Goal: Transaction & Acquisition: Obtain resource

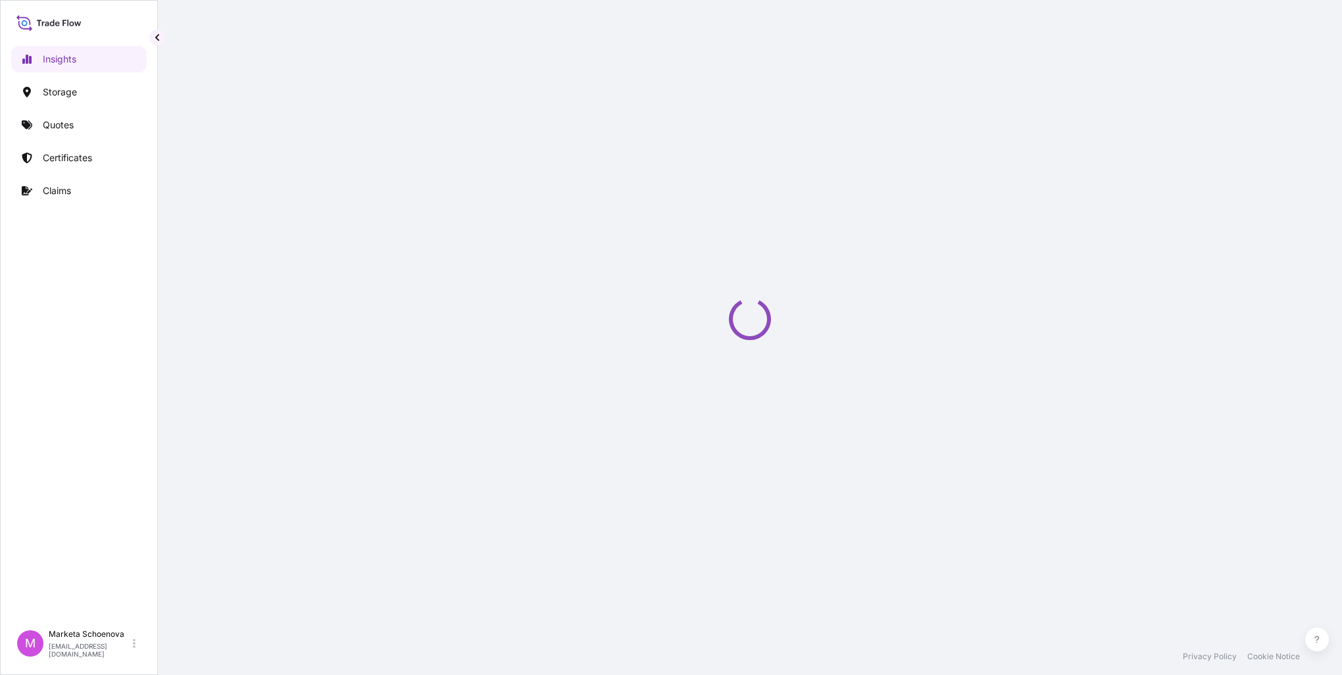
select select "2025"
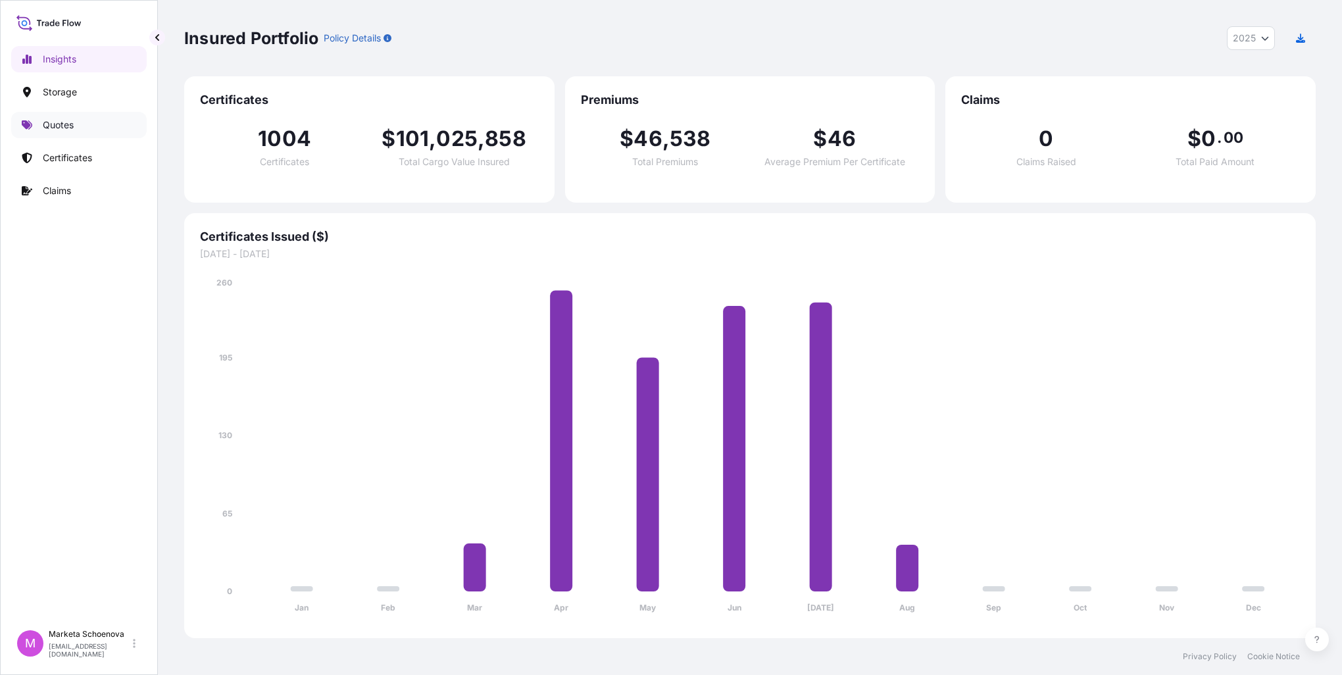
click at [73, 126] on p "Quotes" at bounding box center [58, 124] width 31 height 13
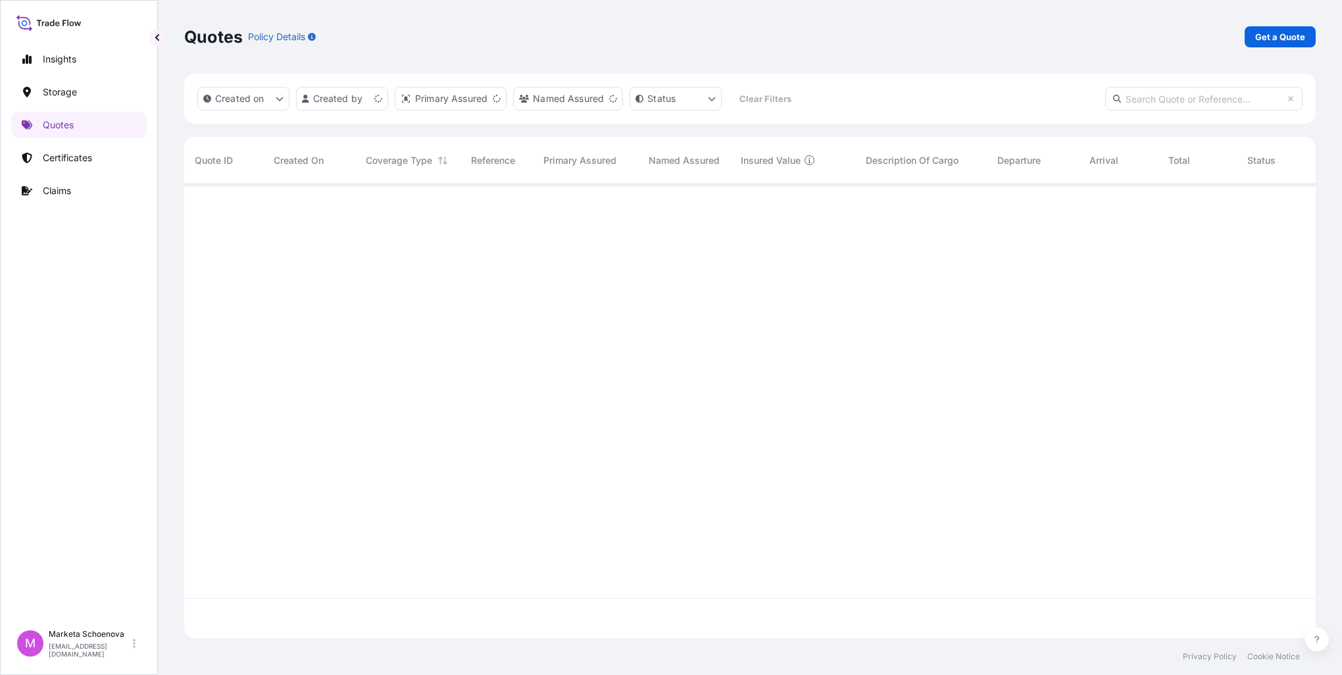
scroll to position [451, 1121]
click at [1268, 43] on link "Get a Quote" at bounding box center [1280, 36] width 71 height 21
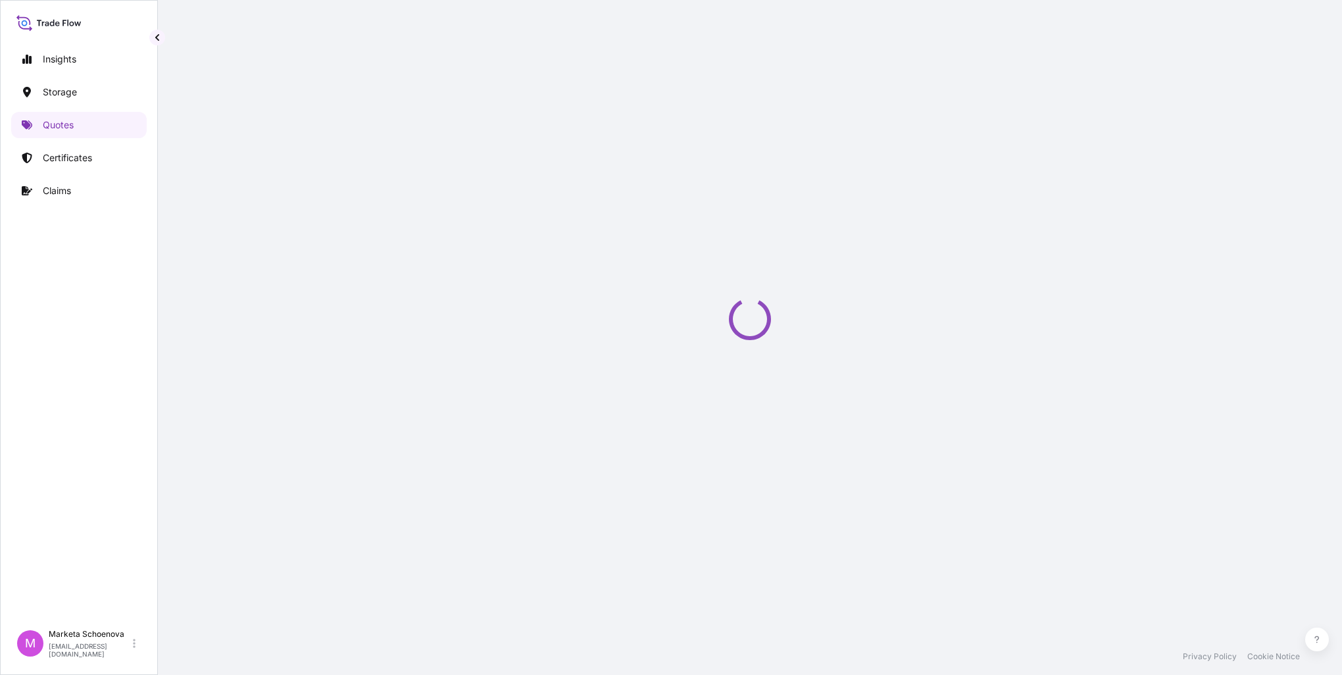
select select "Road / [GEOGRAPHIC_DATA]"
select select "Water"
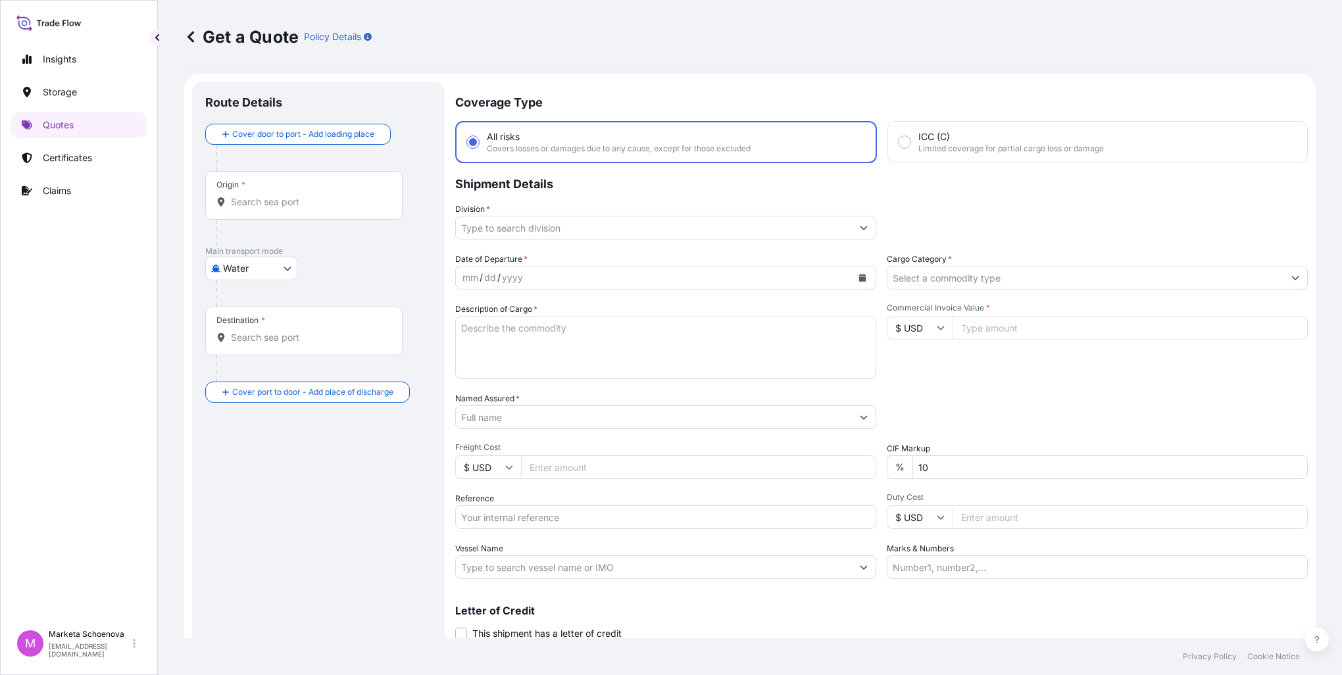
scroll to position [21, 0]
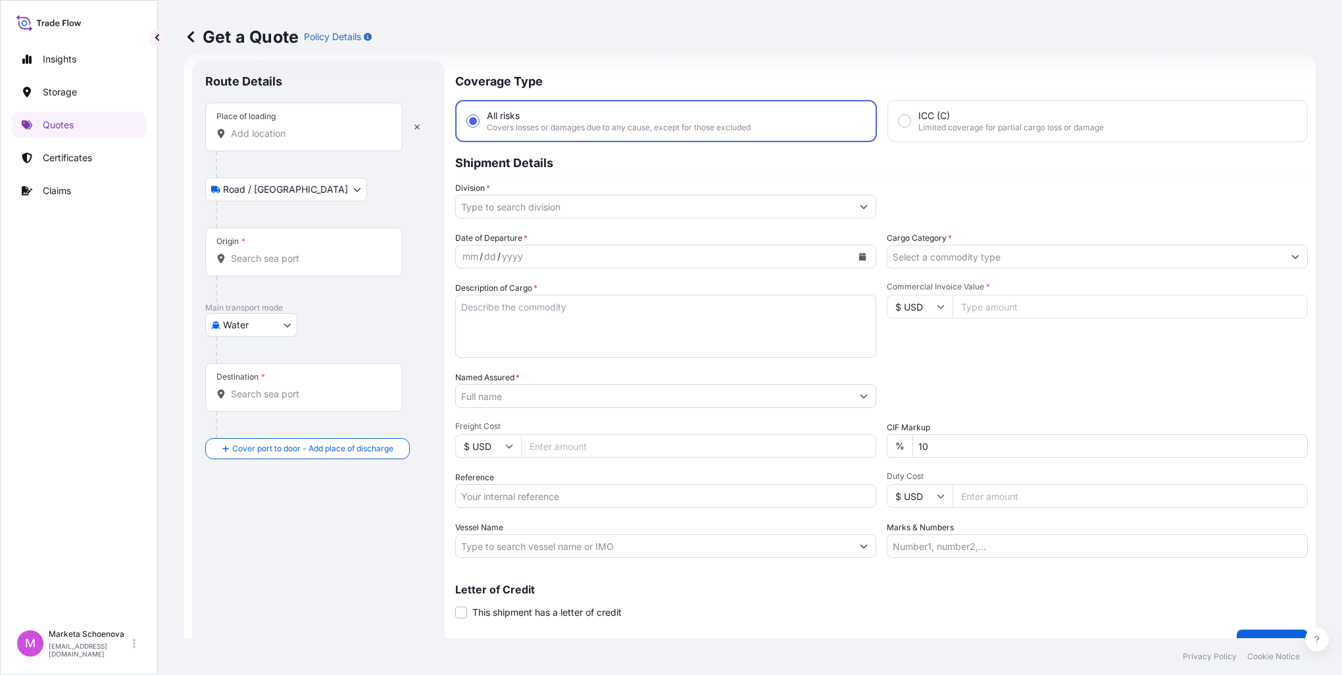
click at [298, 141] on div "Place of loading" at bounding box center [303, 127] width 197 height 49
click at [298, 140] on input "Place of loading" at bounding box center [308, 133] width 155 height 13
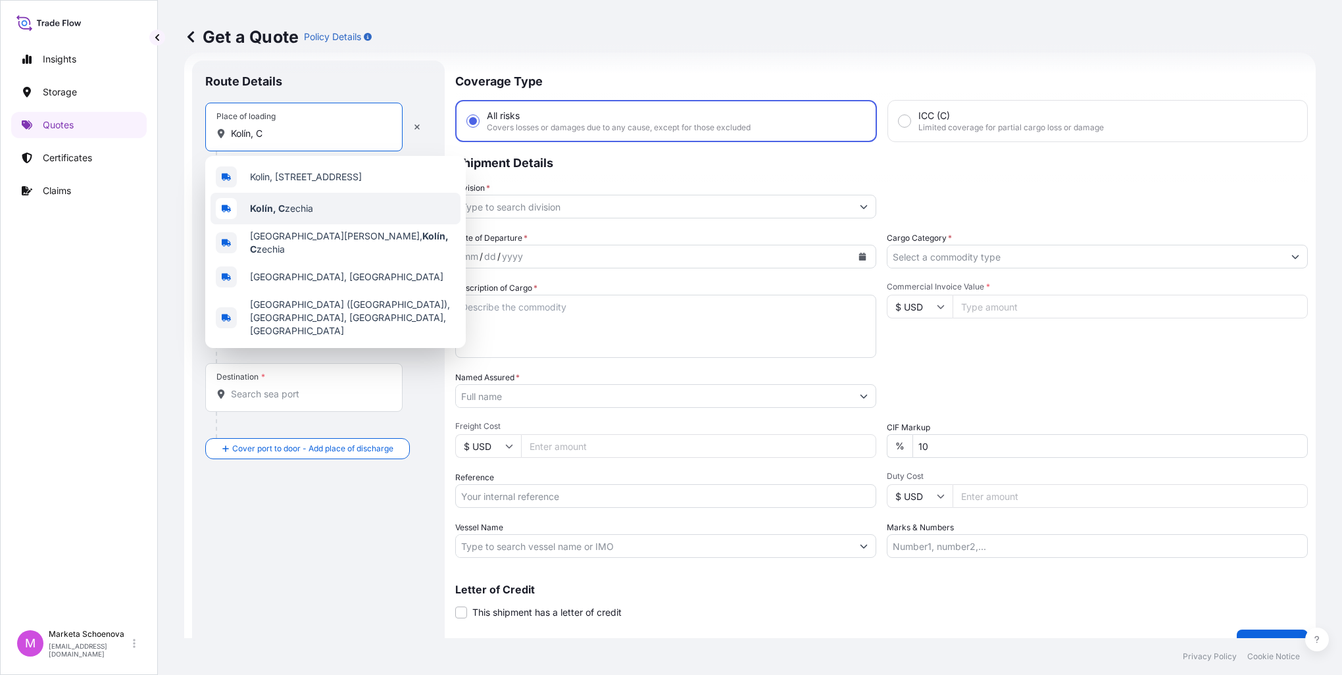
click at [282, 210] on b "Kolín, C" at bounding box center [267, 208] width 35 height 11
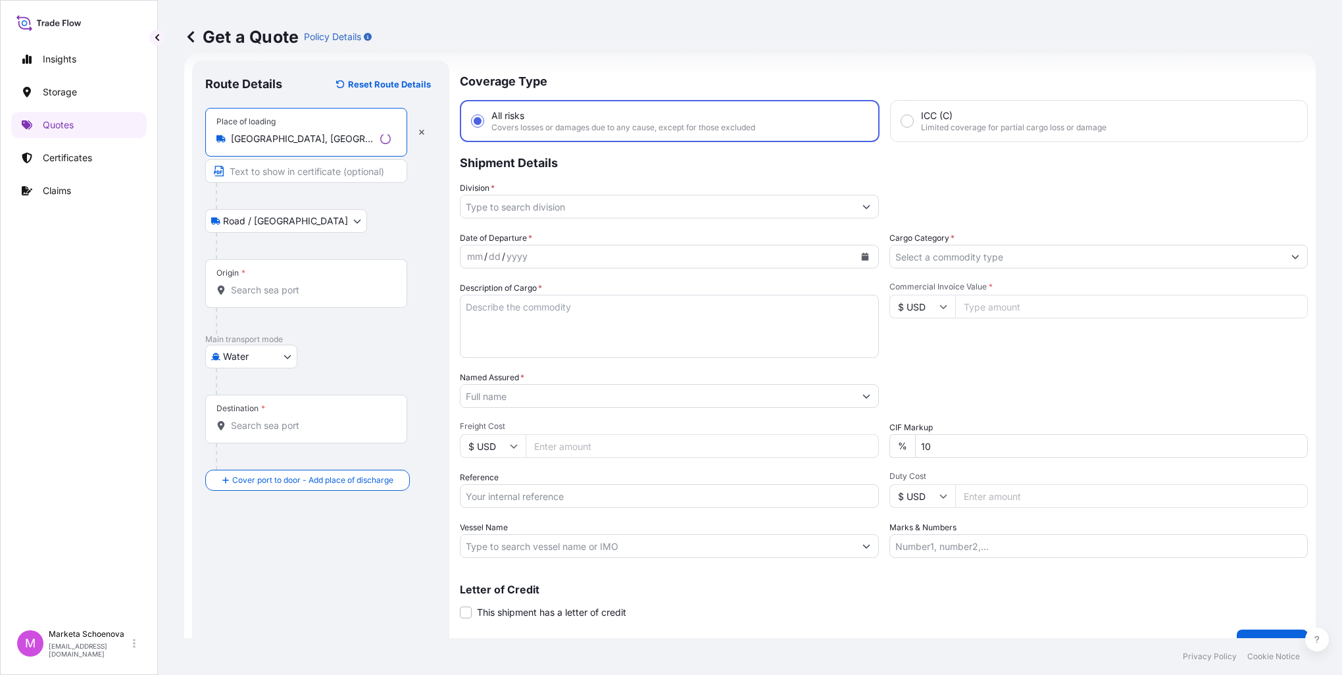
type input "[GEOGRAPHIC_DATA], [GEOGRAPHIC_DATA]"
click at [268, 172] on input "Text to appear on certificate" at bounding box center [306, 171] width 202 height 24
type input "[GEOGRAPHIC_DATA], [GEOGRAPHIC_DATA]"
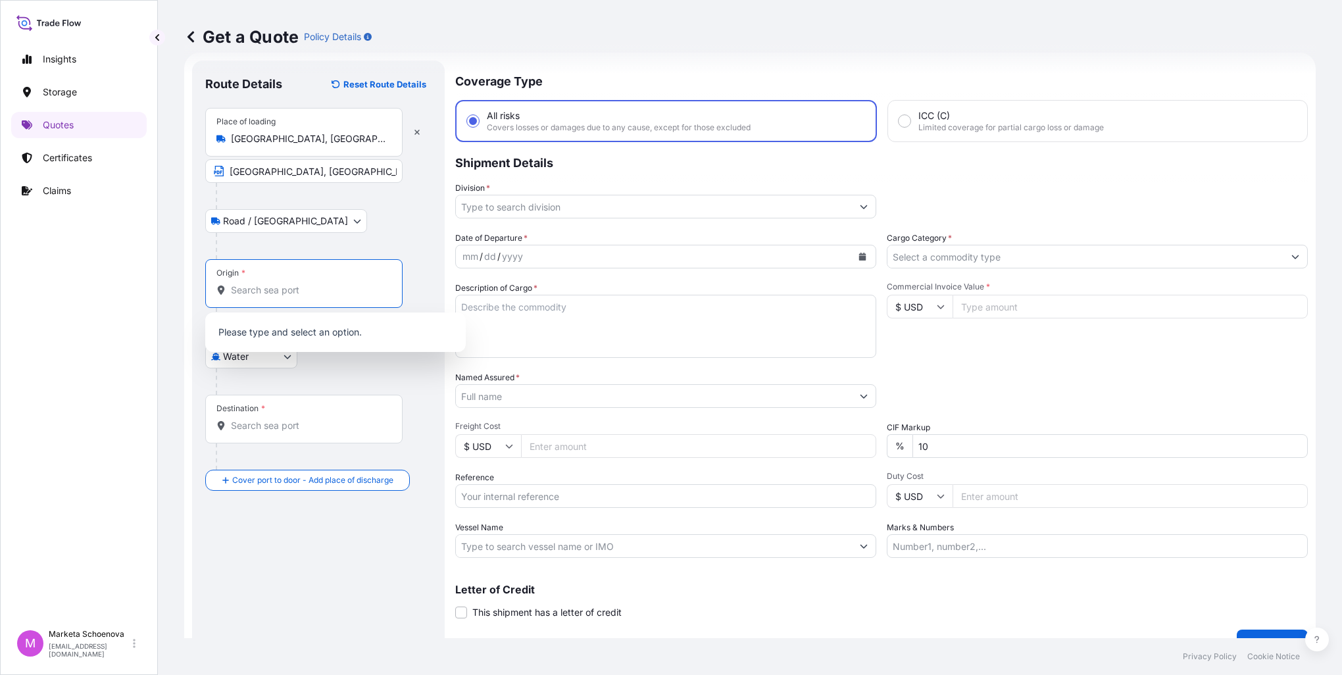
click at [257, 288] on input "Origin *" at bounding box center [308, 290] width 155 height 13
click at [529, 491] on input "Reference" at bounding box center [665, 496] width 421 height 24
paste input "25SEAZH5112"
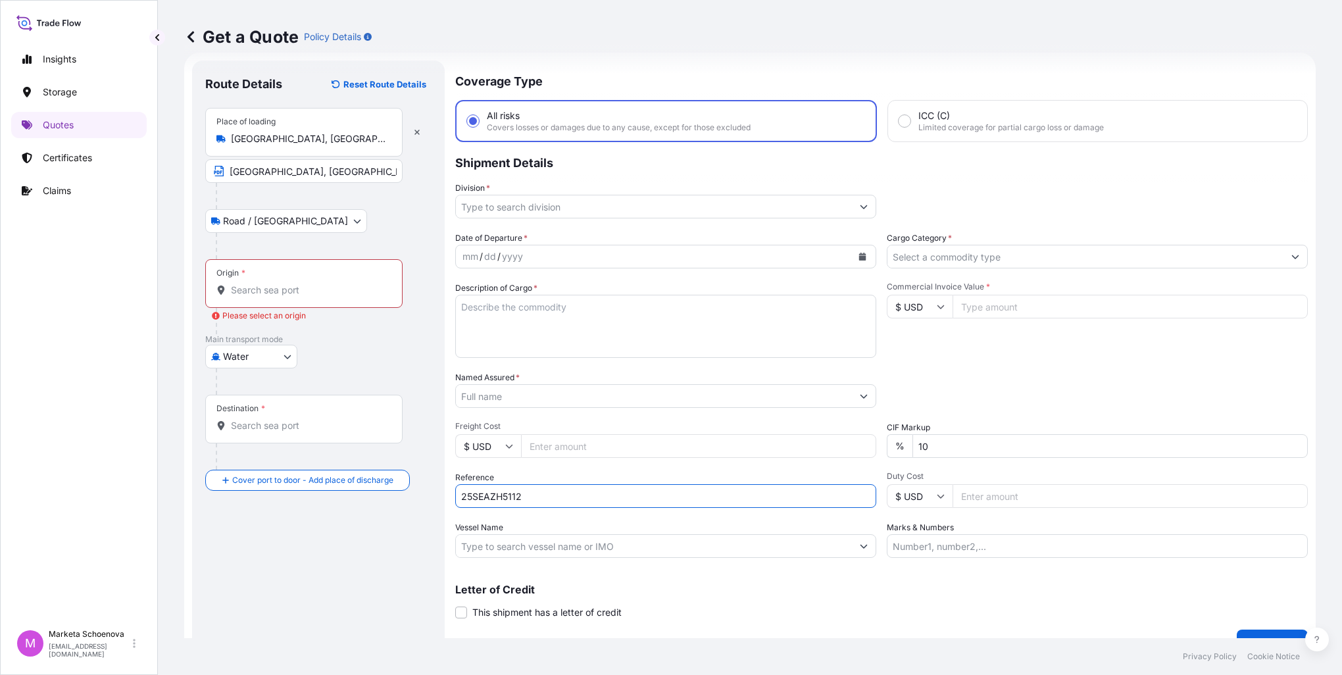
type input "25SEAZH5112"
click at [272, 267] on div "Origin *" at bounding box center [303, 283] width 197 height 49
click at [272, 284] on input "Origin * Please select an origin" at bounding box center [308, 290] width 155 height 13
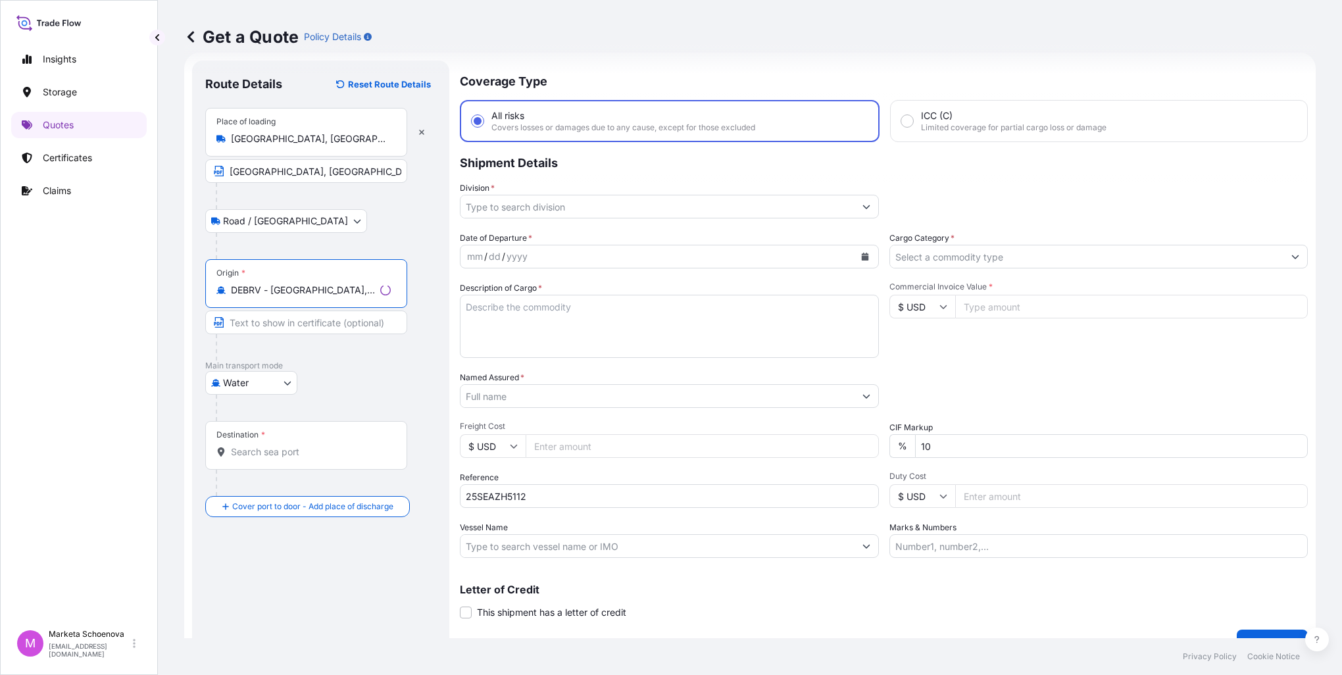
type input "DEBRV - [GEOGRAPHIC_DATA], [GEOGRAPHIC_DATA]"
click at [278, 323] on input "Text to appear on certificate" at bounding box center [306, 323] width 202 height 24
type input "[GEOGRAPHIC_DATA], [GEOGRAPHIC_DATA]"
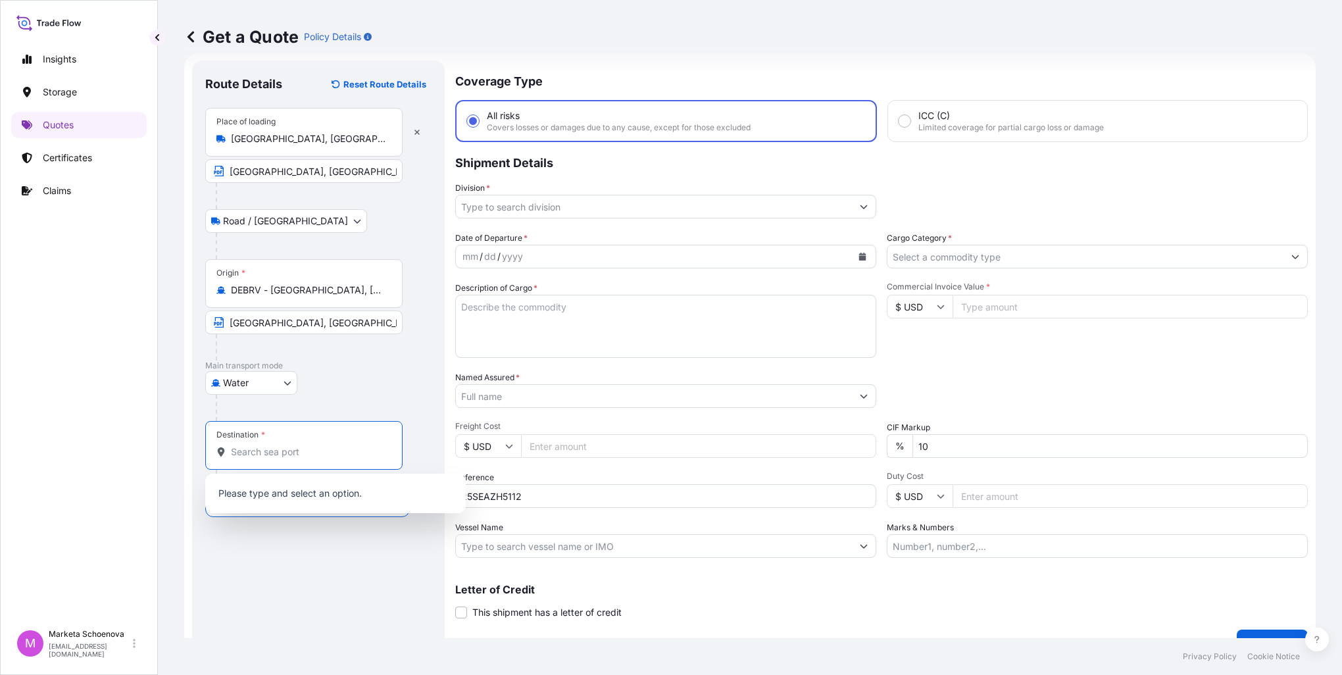
click at [282, 449] on input "Destination *" at bounding box center [308, 451] width 155 height 13
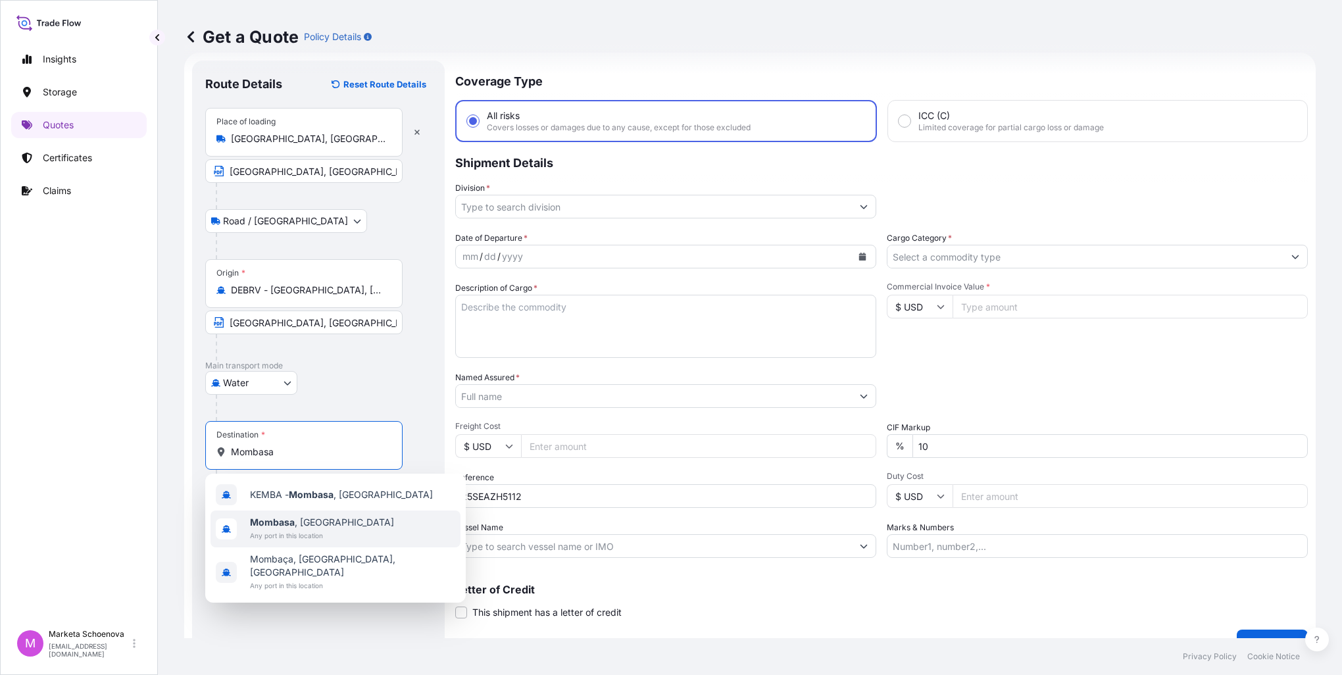
click at [279, 524] on b "Mombasa" at bounding box center [272, 521] width 45 height 11
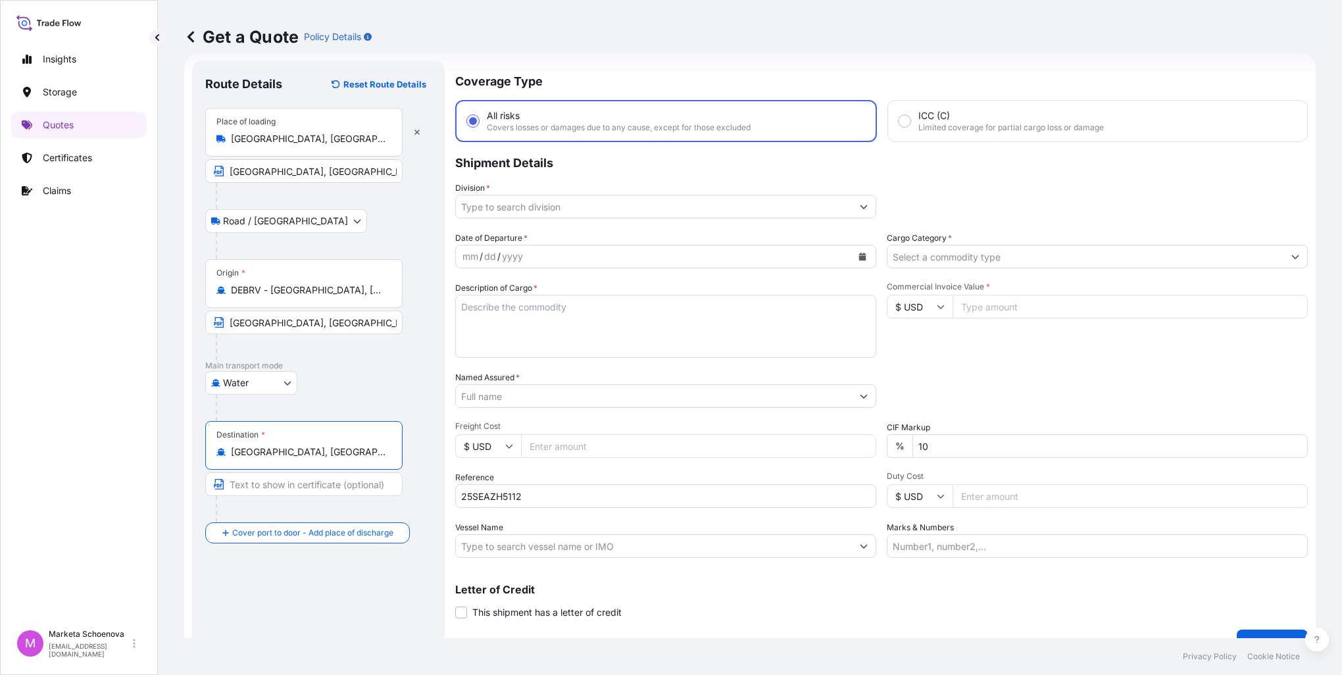
type input "[GEOGRAPHIC_DATA], [GEOGRAPHIC_DATA]"
click at [270, 484] on input "Text to appear on certificate" at bounding box center [303, 484] width 197 height 24
type input "[GEOGRAPHIC_DATA], [GEOGRAPHIC_DATA]"
click at [542, 210] on input "Division *" at bounding box center [654, 207] width 396 height 24
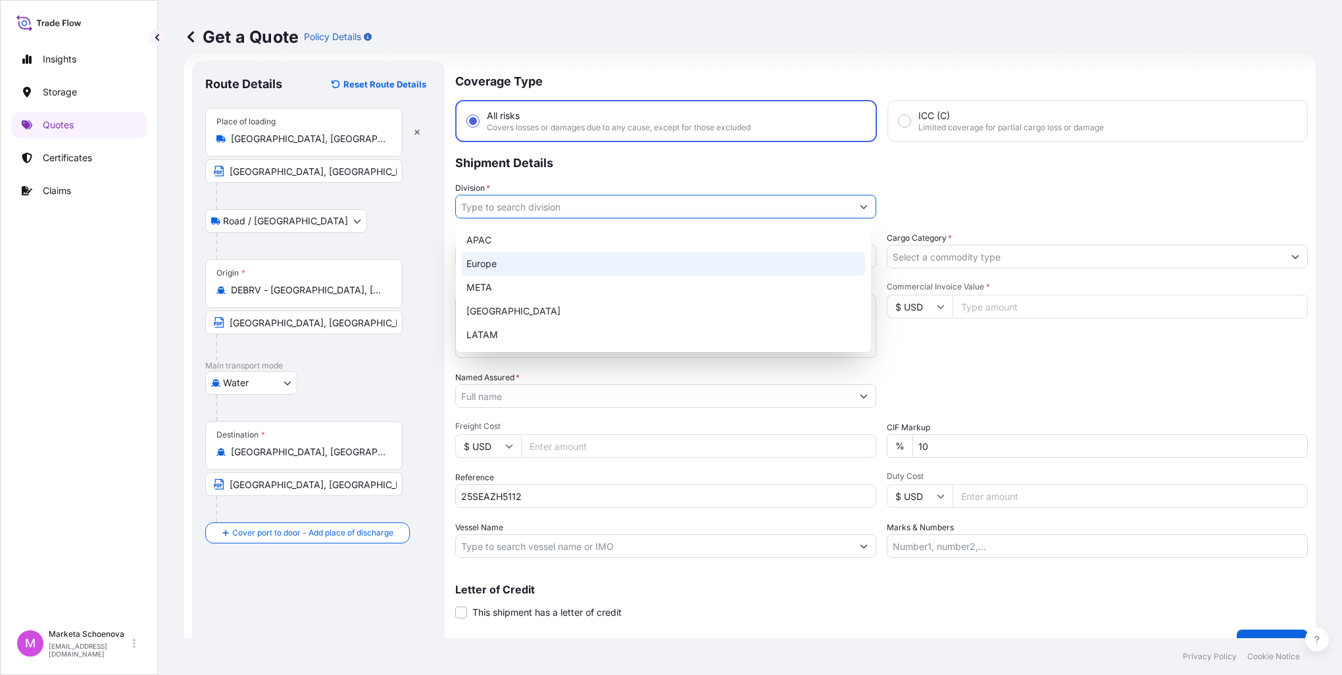
click at [522, 264] on div "Europe" at bounding box center [663, 264] width 405 height 24
type input "Europe"
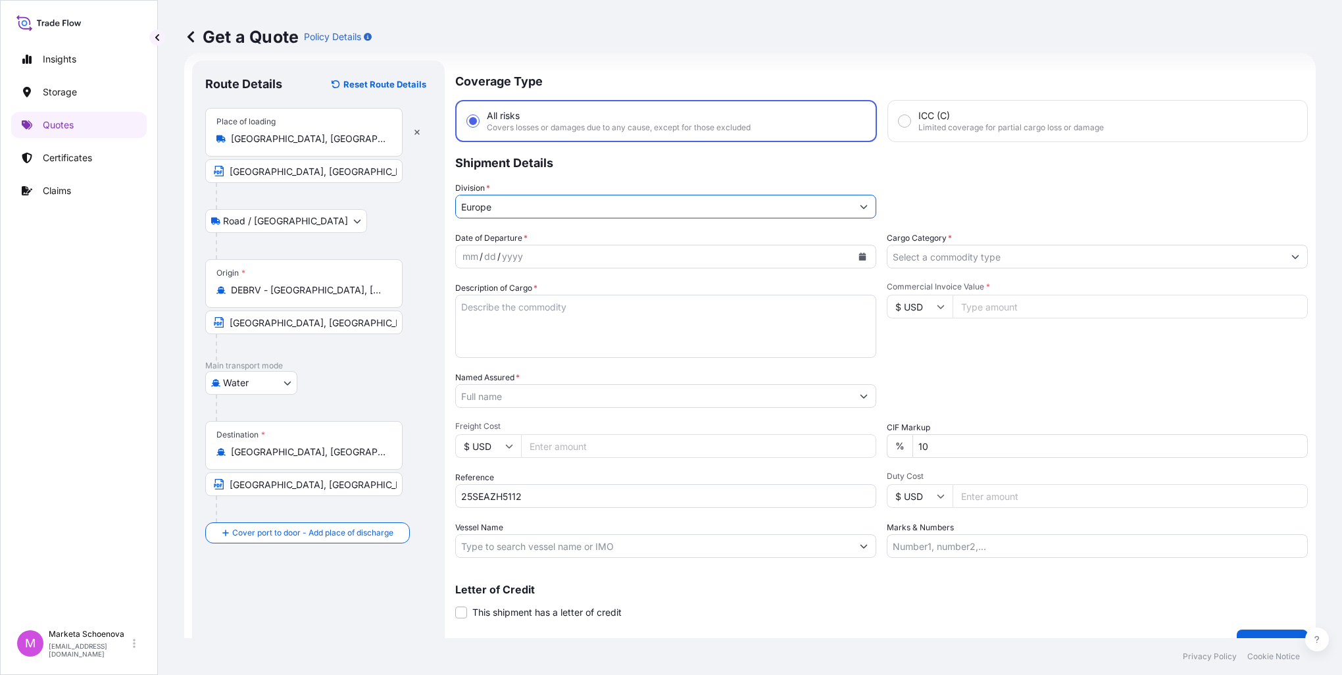
click at [964, 259] on input "Cargo Category *" at bounding box center [1086, 257] width 396 height 24
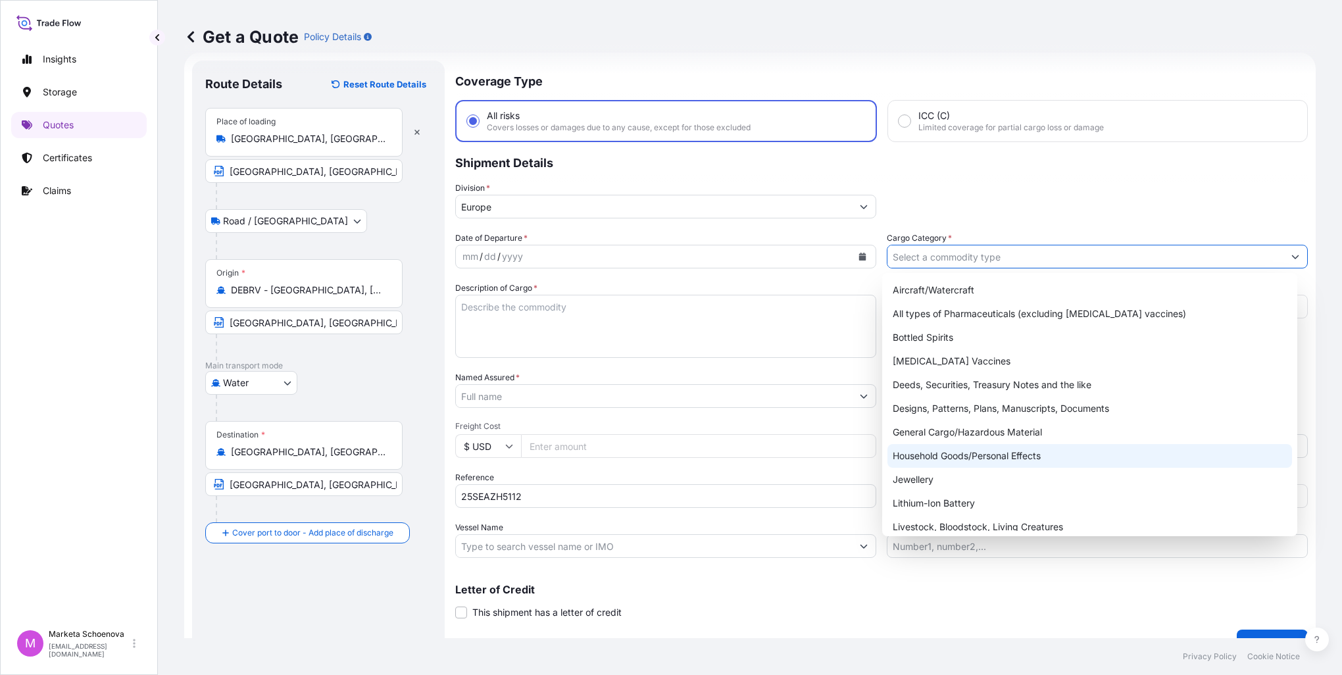
click at [942, 457] on div "Household Goods/Personal Effects" at bounding box center [1090, 456] width 405 height 24
type input "Household Goods/Personal Effects"
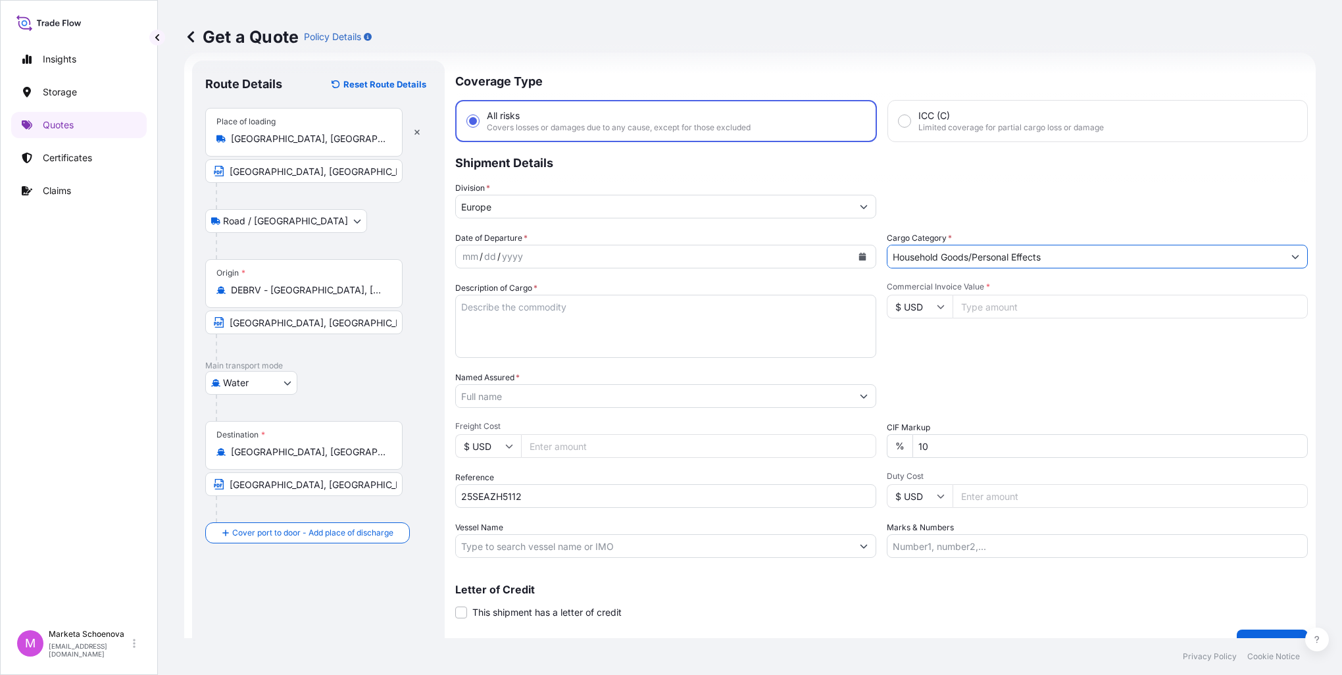
click at [475, 313] on textarea "Description of Cargo *" at bounding box center [665, 326] width 421 height 63
click at [565, 397] on input "Named Assured *" at bounding box center [654, 396] width 396 height 24
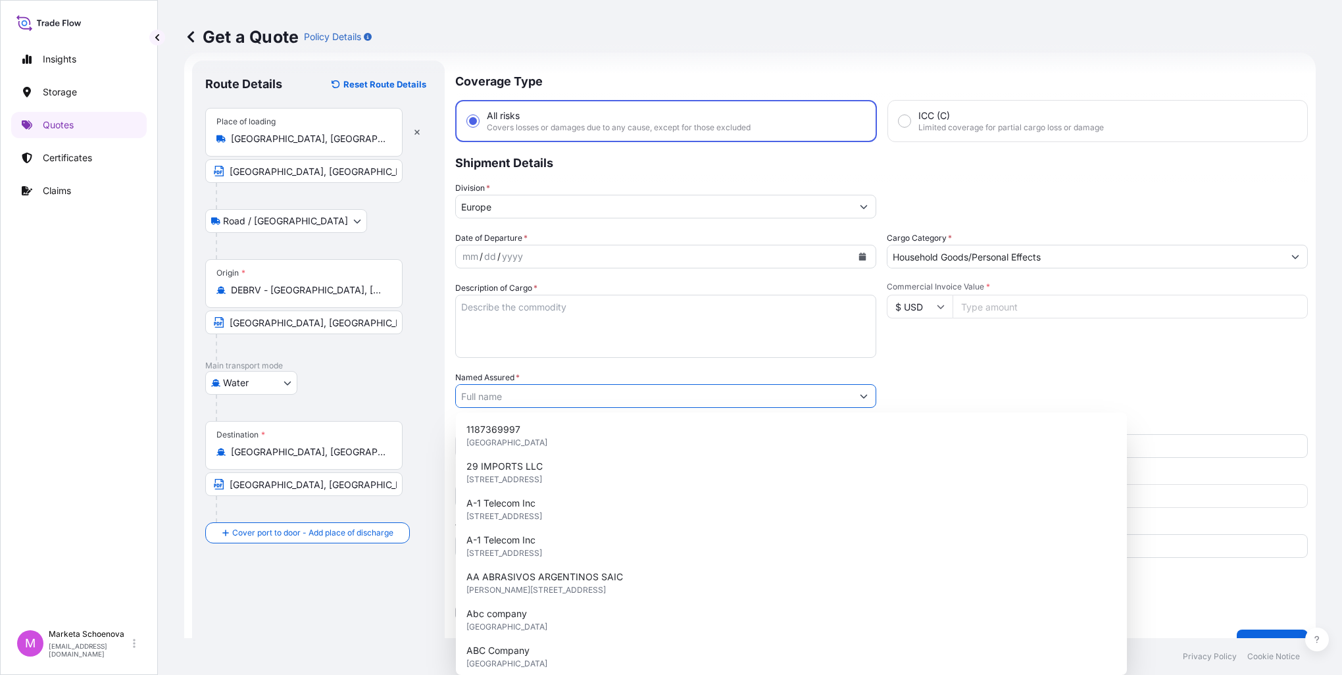
click at [563, 326] on textarea "Description of Cargo *" at bounding box center [665, 326] width 421 height 63
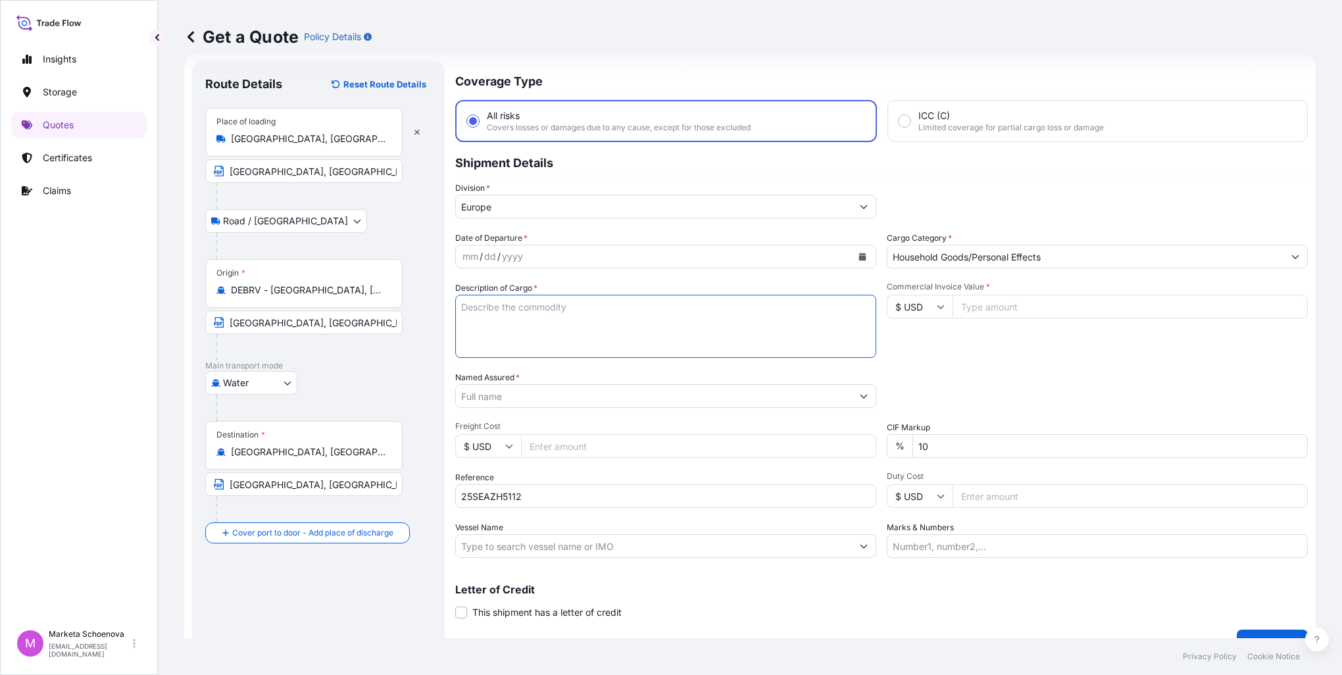
paste textarea "SODIUM CYANIDE"
type textarea "SODIUM CYANIDE"
click at [999, 305] on input "Commercial Invoice Value *" at bounding box center [1130, 307] width 355 height 24
click at [1025, 307] on input "Commercial Invoice Value *" at bounding box center [1130, 307] width 355 height 24
paste input "138483.0000"
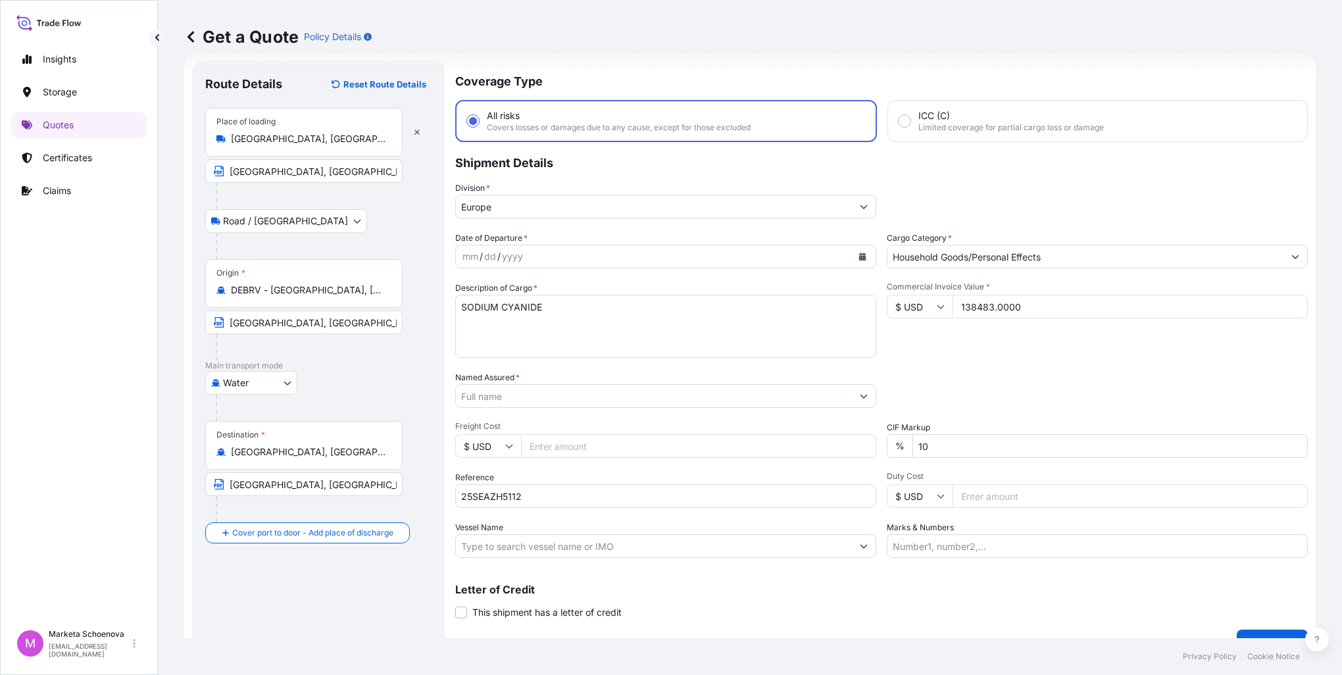
type input "138483.0000"
click at [607, 391] on input "Named Assured *" at bounding box center [654, 396] width 396 height 24
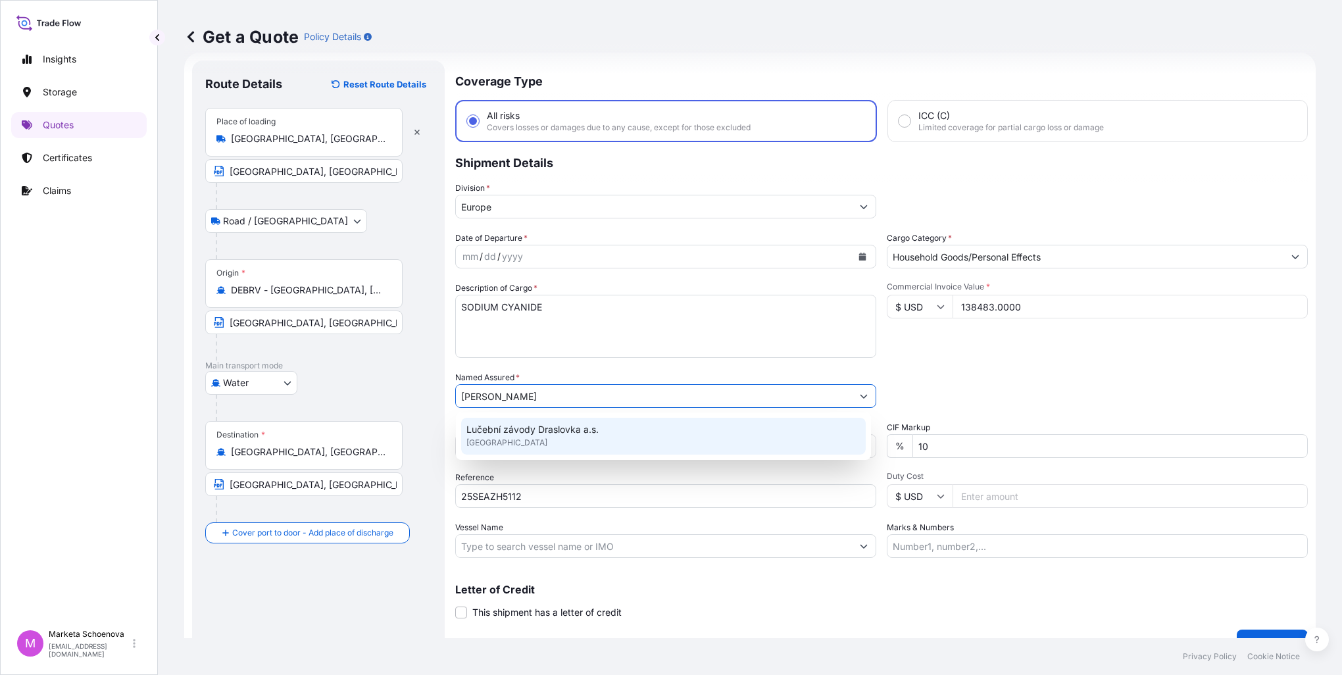
click at [526, 420] on div "Lučební závody Draslovka a.s. [GEOGRAPHIC_DATA]" at bounding box center [663, 436] width 405 height 37
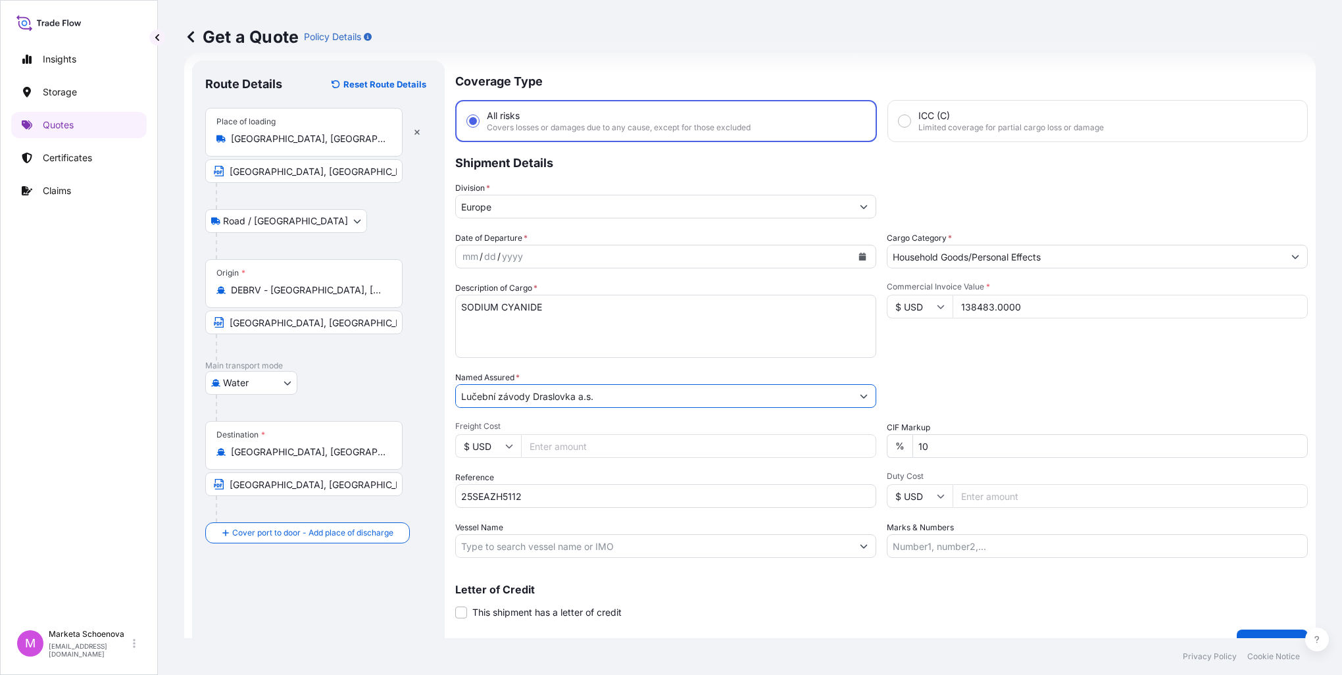
scroll to position [0, 0]
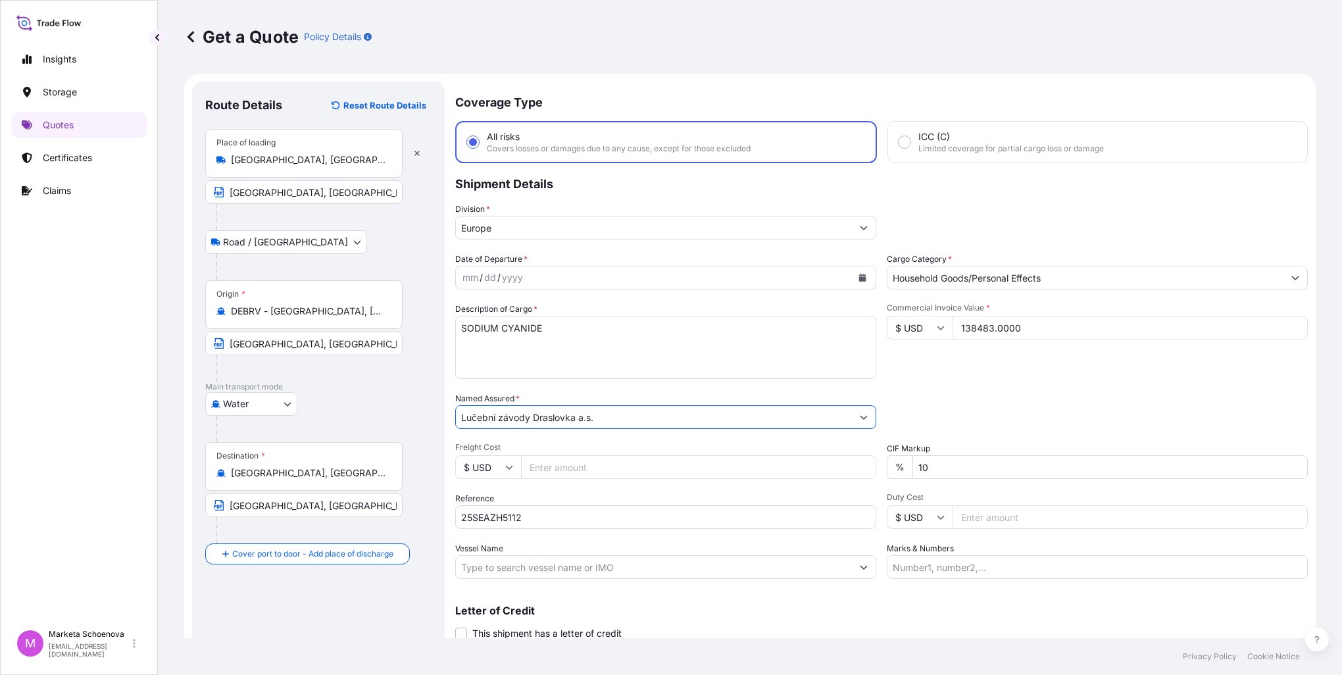
type input "Lučební závody Draslovka a.s."
click at [571, 325] on textarea "SODIUM CYANIDE" at bounding box center [665, 347] width 421 height 63
paste textarea "MRKU0293561"
click at [545, 346] on textarea "SODIUM CYANIDE MRKU0293561" at bounding box center [665, 347] width 421 height 63
paste textarea "MRKU4684163"
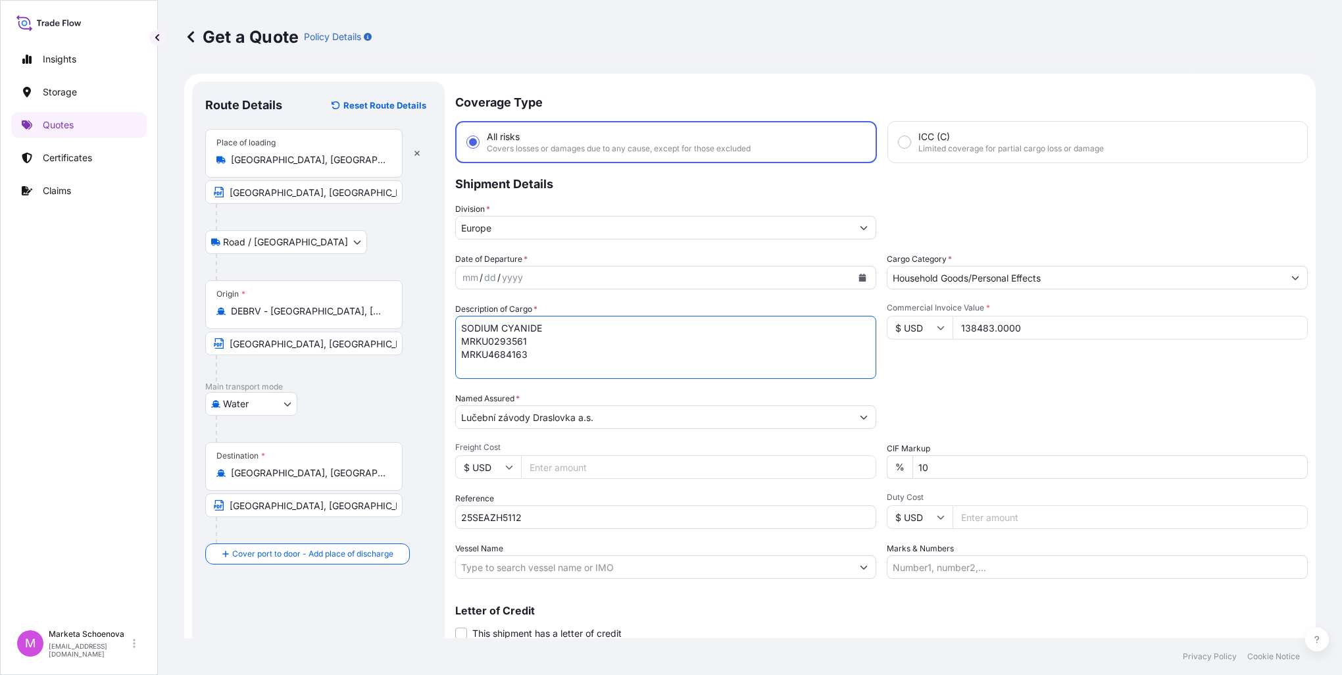
click at [545, 352] on textarea "SODIUM CYANIDE MRKU0293561 MRKU4684163" at bounding box center [665, 347] width 421 height 63
paste textarea "MRKU1086893"
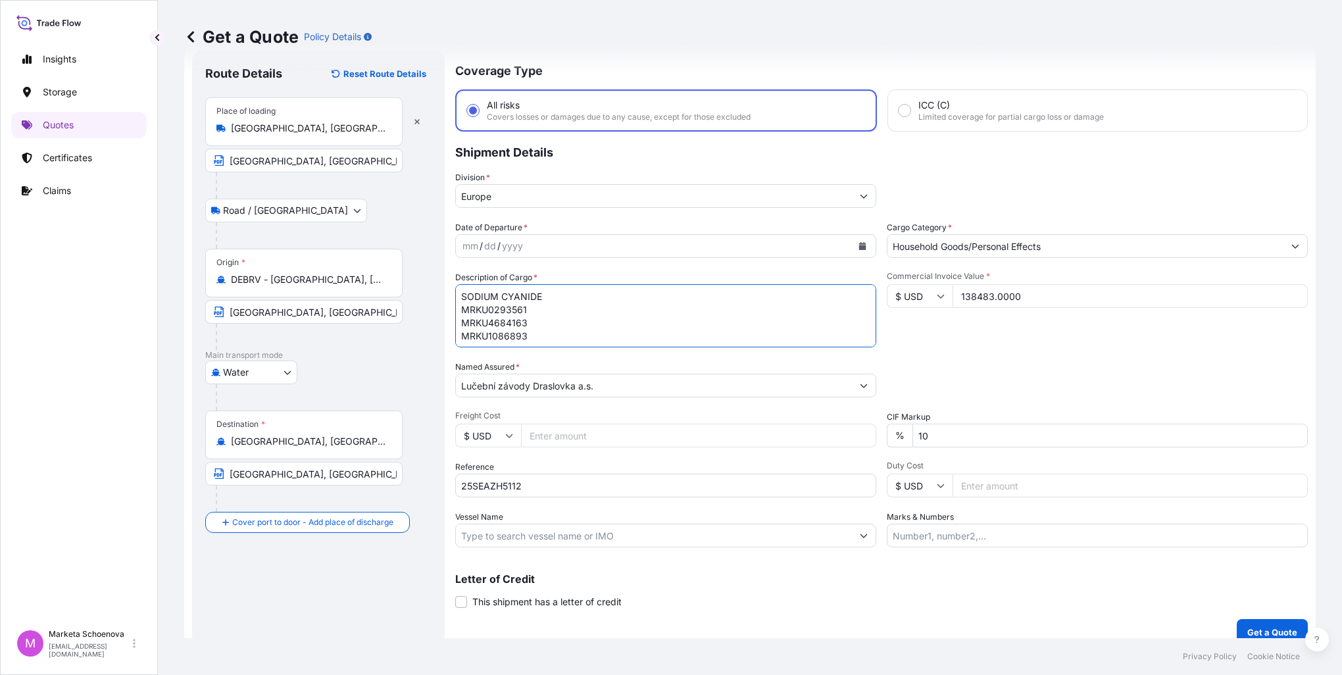
scroll to position [45, 0]
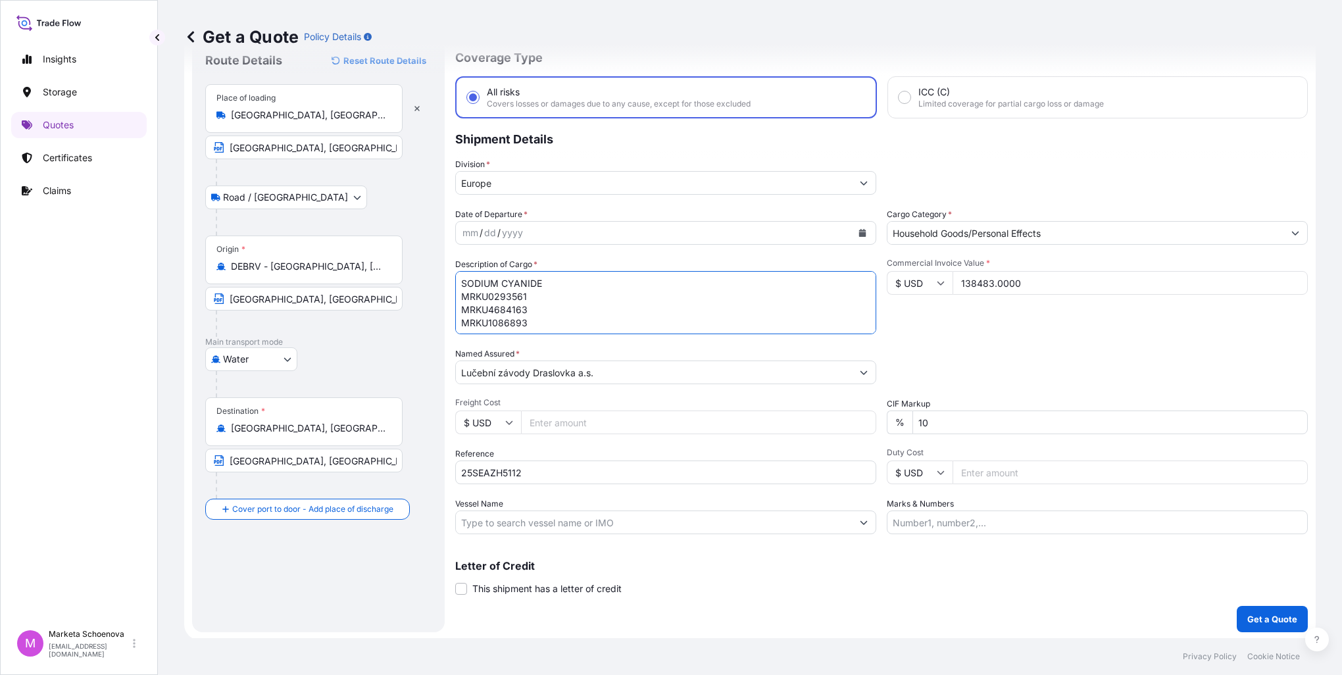
type textarea "SODIUM CYANIDE MRKU0293561 MRKU4684163 MRKU1086893"
click at [565, 520] on input "Vessel Name" at bounding box center [654, 523] width 396 height 24
click at [655, 528] on input "Vessel Name" at bounding box center [654, 523] width 396 height 24
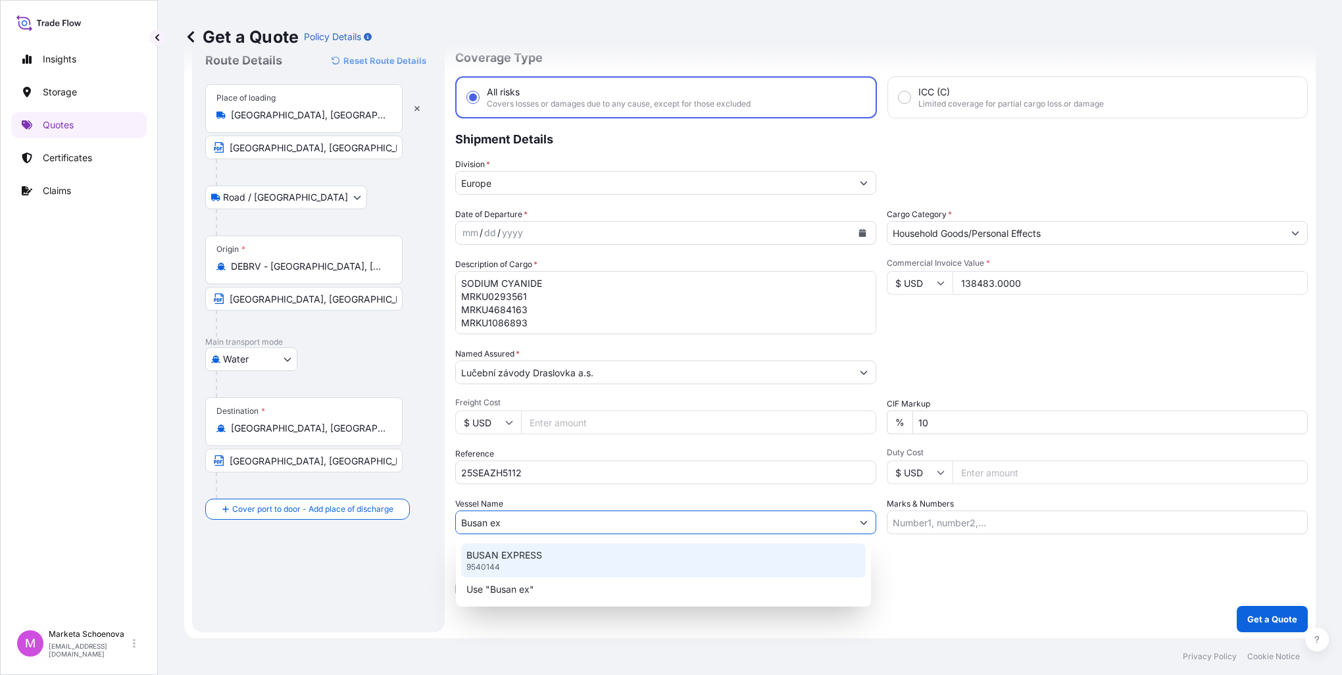
click at [567, 557] on div "BUSAN EXPRESS 9540144" at bounding box center [663, 560] width 405 height 34
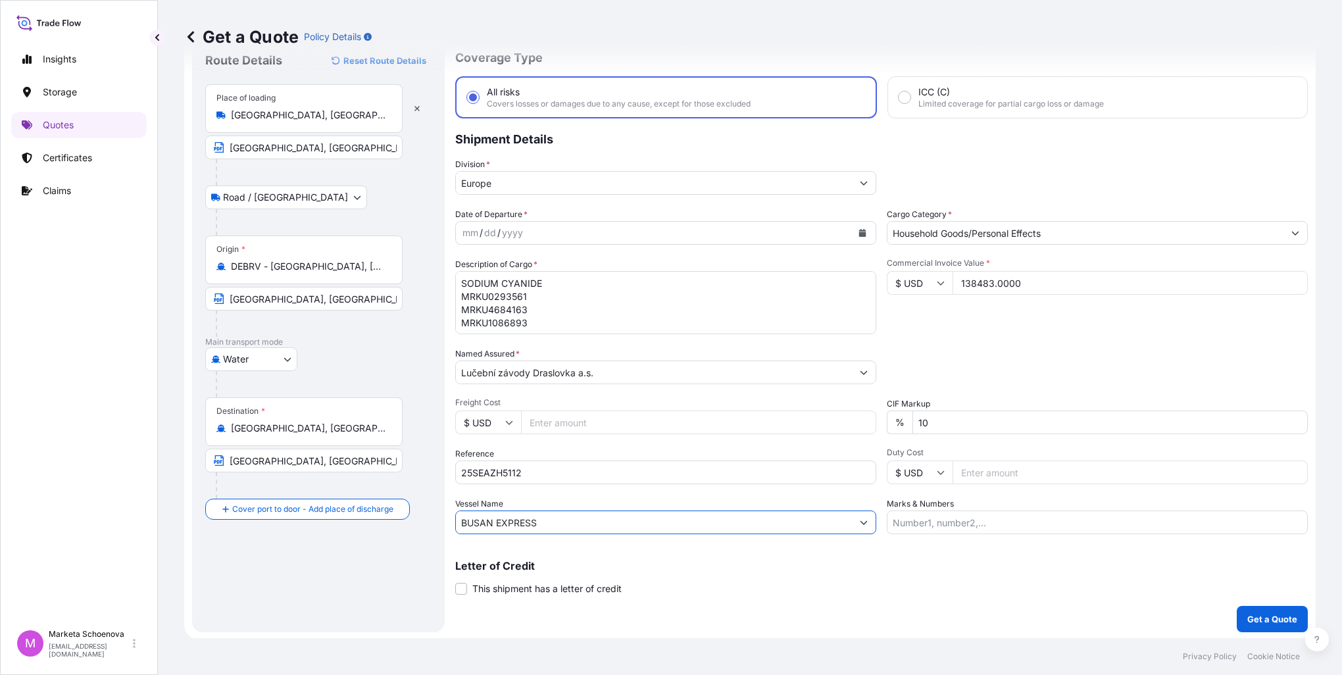
type input "BUSAN EXPRESS"
click at [688, 228] on div "mm / dd / yyyy" at bounding box center [654, 233] width 396 height 24
click at [859, 232] on icon "Calendar" at bounding box center [862, 233] width 7 height 8
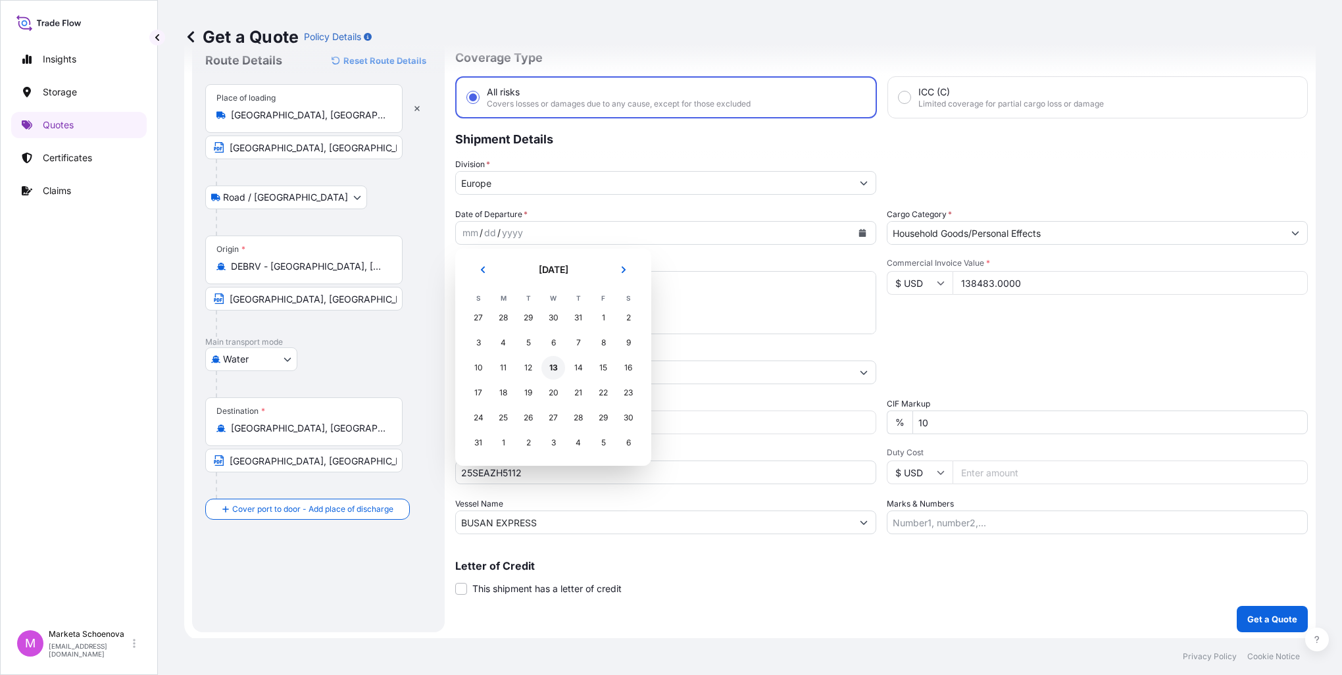
click at [549, 370] on div "13" at bounding box center [553, 368] width 24 height 24
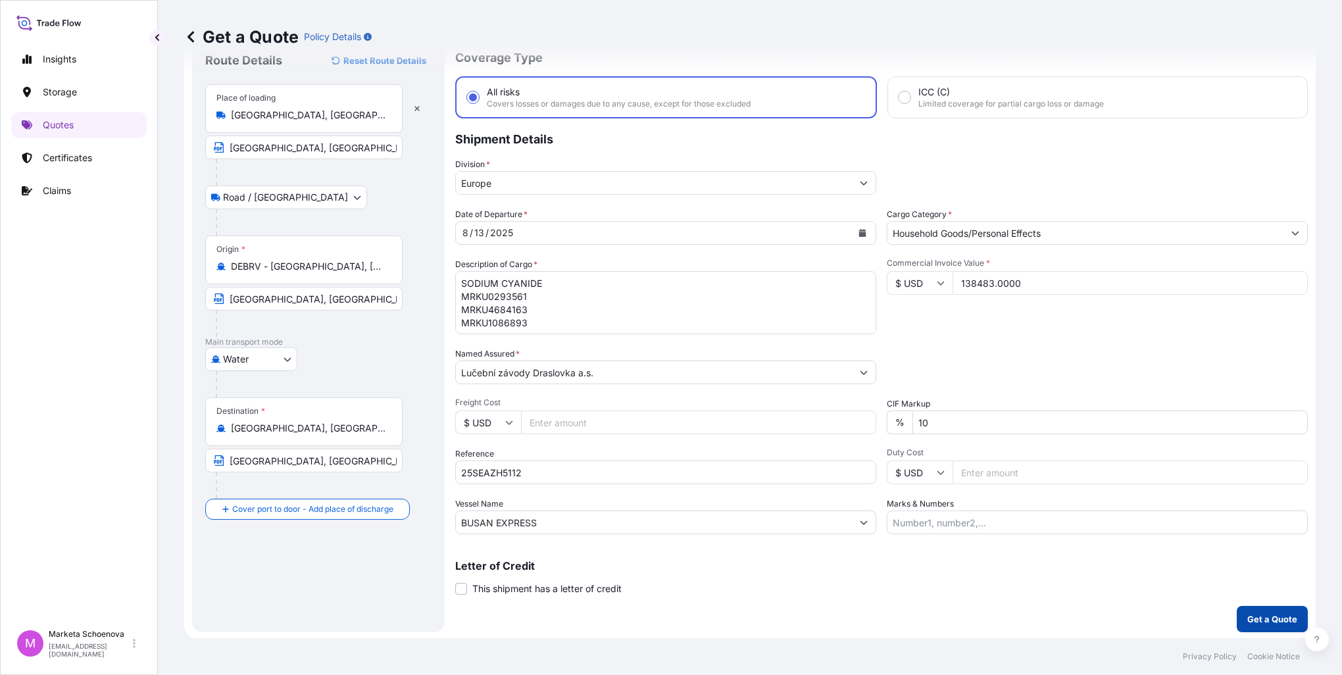
click at [1255, 621] on p "Get a Quote" at bounding box center [1272, 619] width 50 height 13
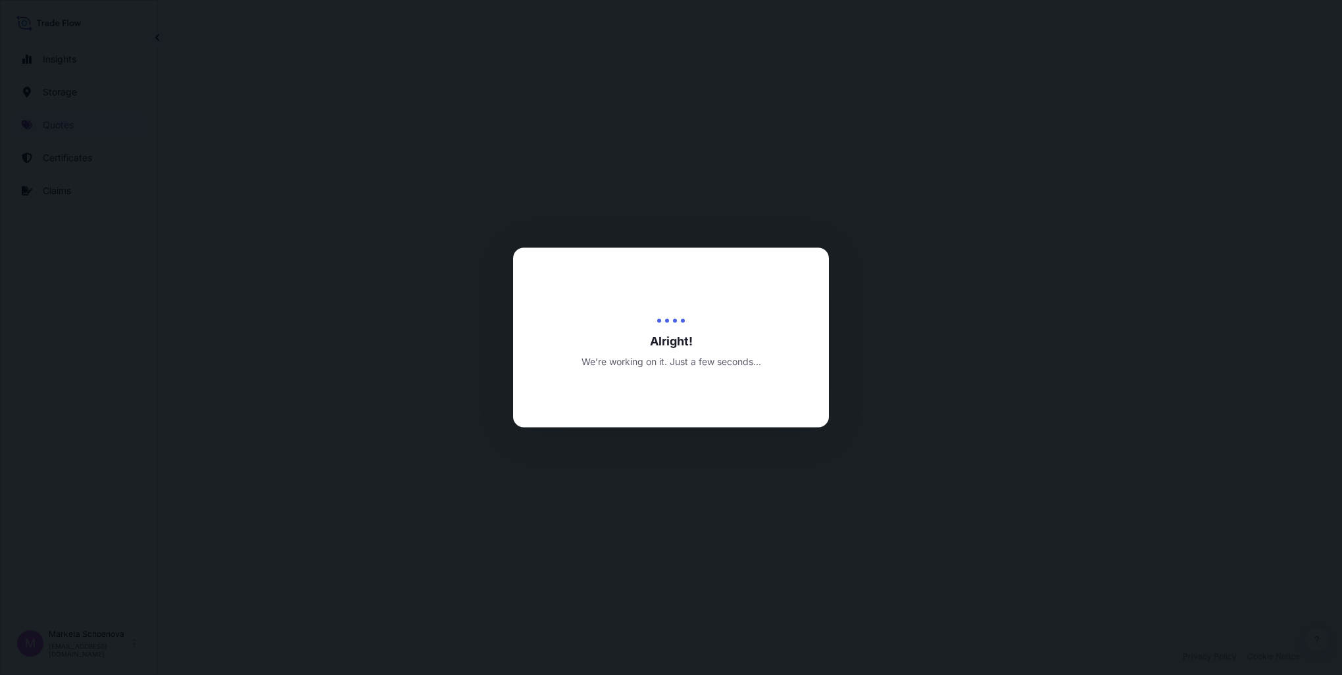
select select "Road / [GEOGRAPHIC_DATA]"
select select "Water"
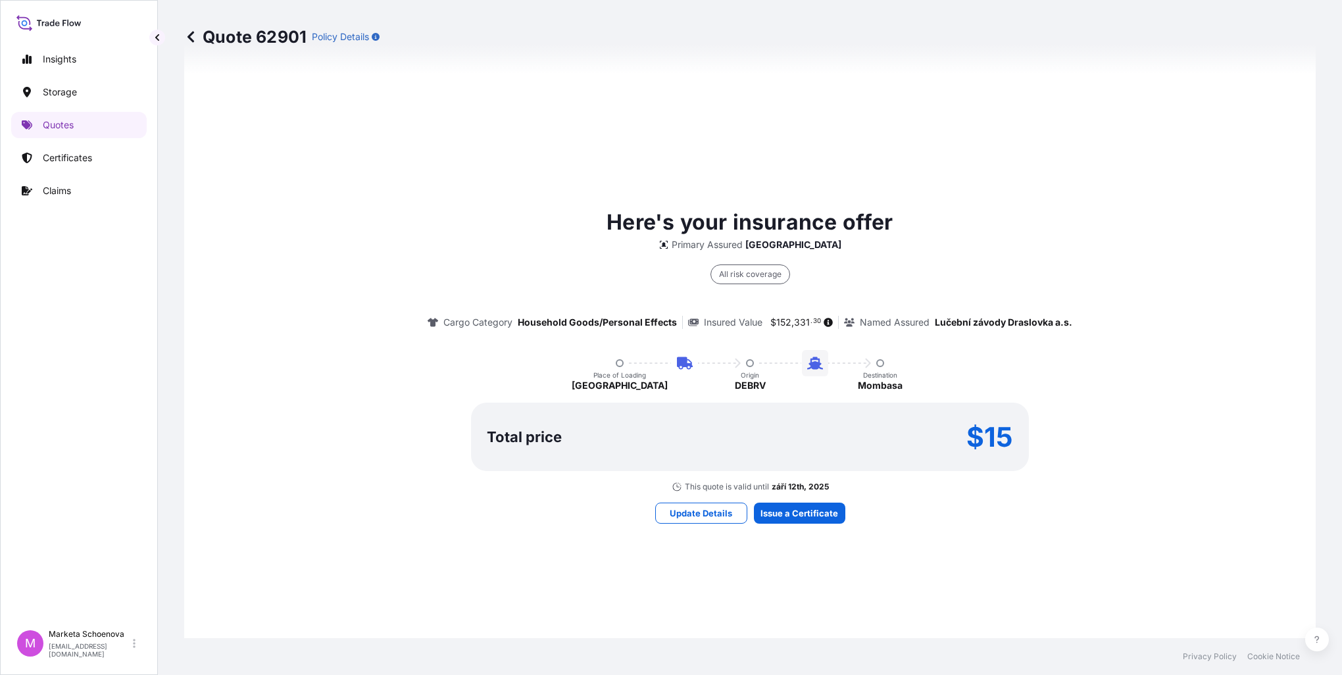
scroll to position [894, 0]
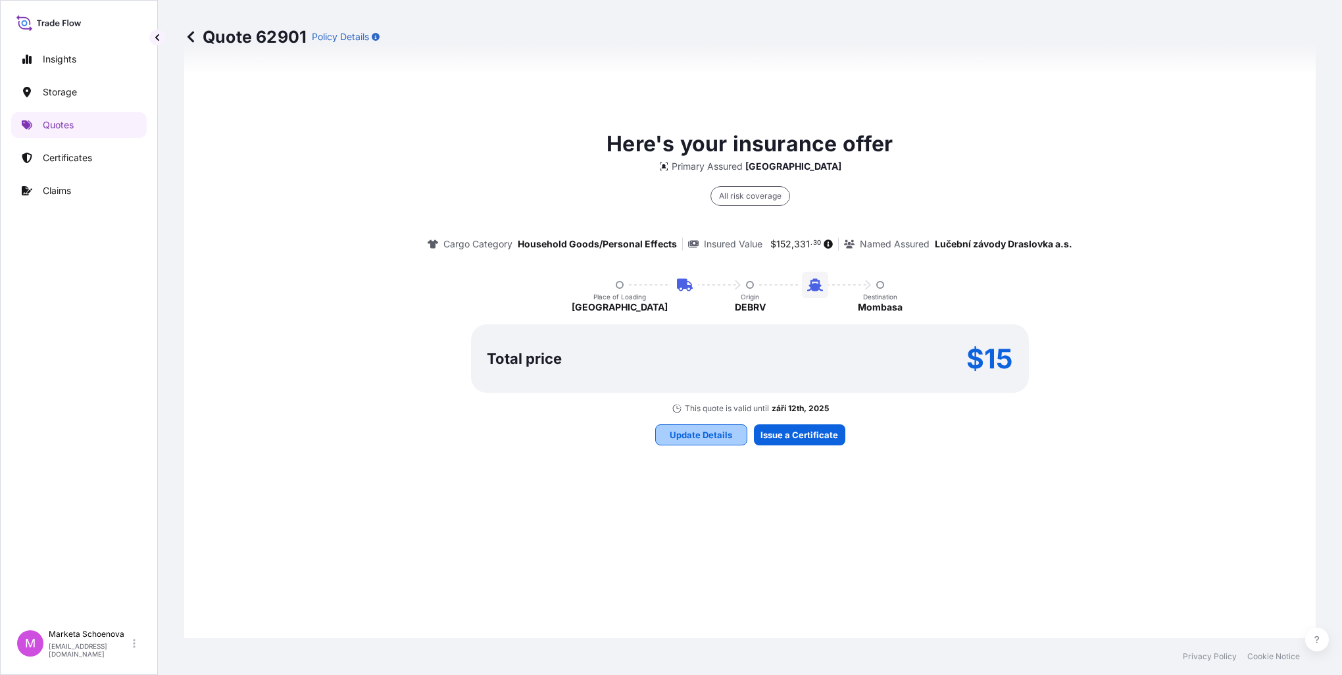
click at [720, 436] on p "Update Details" at bounding box center [701, 434] width 63 height 13
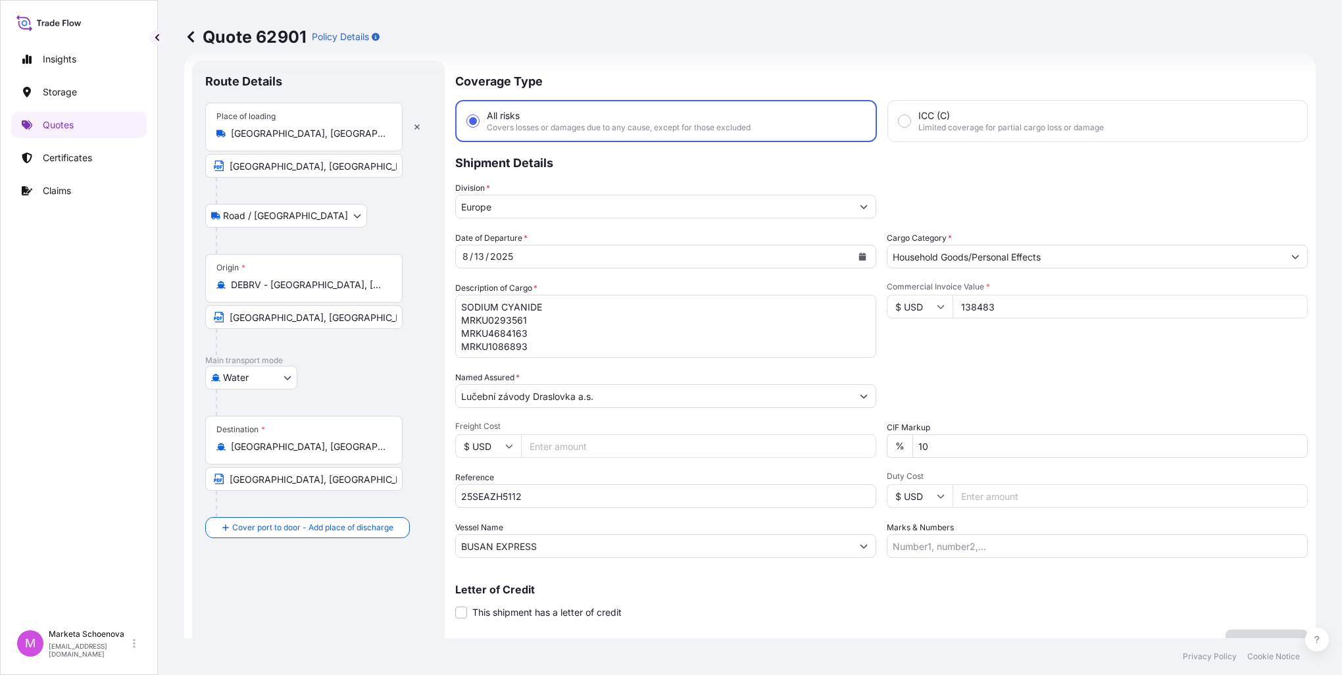
scroll to position [21, 0]
click at [1027, 304] on input "138483" at bounding box center [1130, 307] width 355 height 24
click at [971, 304] on input "138483" at bounding box center [1130, 307] width 355 height 24
click at [746, 434] on input "Freight Cost" at bounding box center [698, 446] width 355 height 24
click at [974, 305] on input "138483" at bounding box center [1130, 307] width 355 height 24
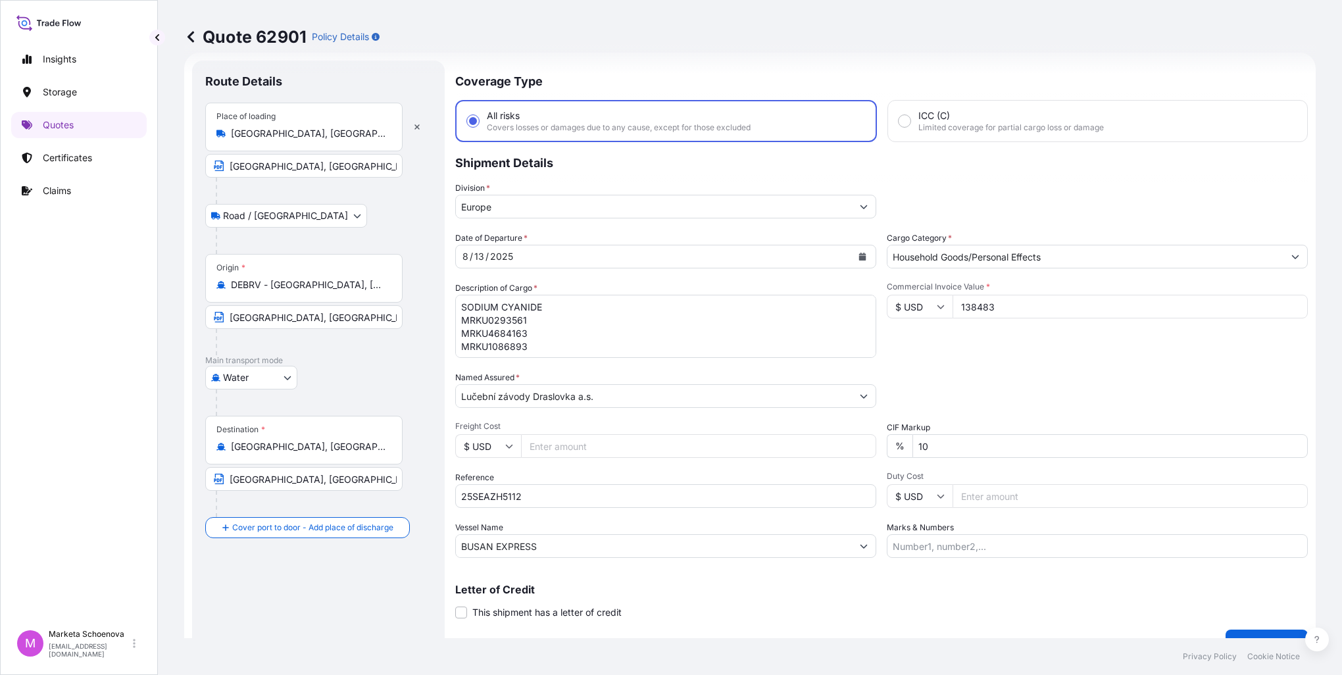
click at [1018, 382] on div "Packing Category Type to search a container mode Please select a primary mode o…" at bounding box center [1097, 389] width 421 height 37
click at [968, 336] on div "Commercial Invoice Value * $ USD 138483" at bounding box center [1097, 320] width 421 height 76
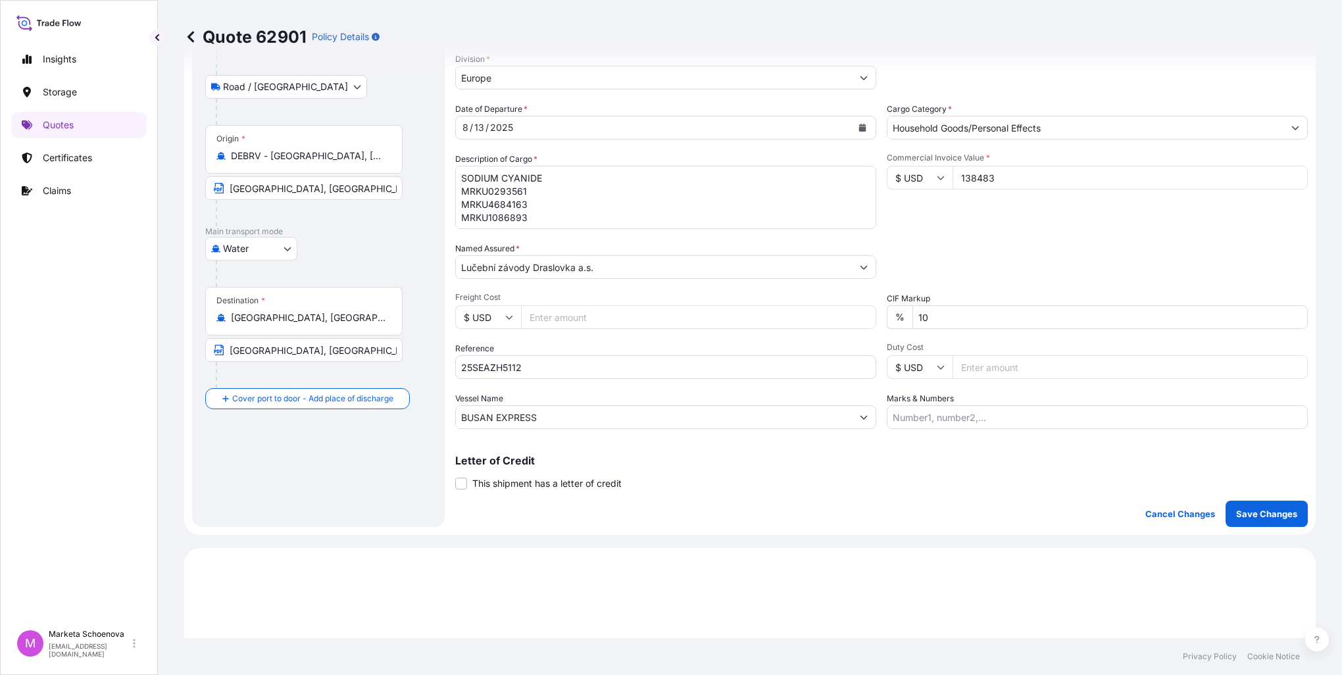
scroll to position [153, 0]
click at [588, 314] on input "Freight Cost" at bounding box center [698, 315] width 355 height 24
click at [997, 170] on input "138483" at bounding box center [1130, 175] width 355 height 24
click at [974, 172] on input "138483" at bounding box center [1130, 175] width 355 height 24
click at [971, 172] on input "138483" at bounding box center [1130, 175] width 355 height 24
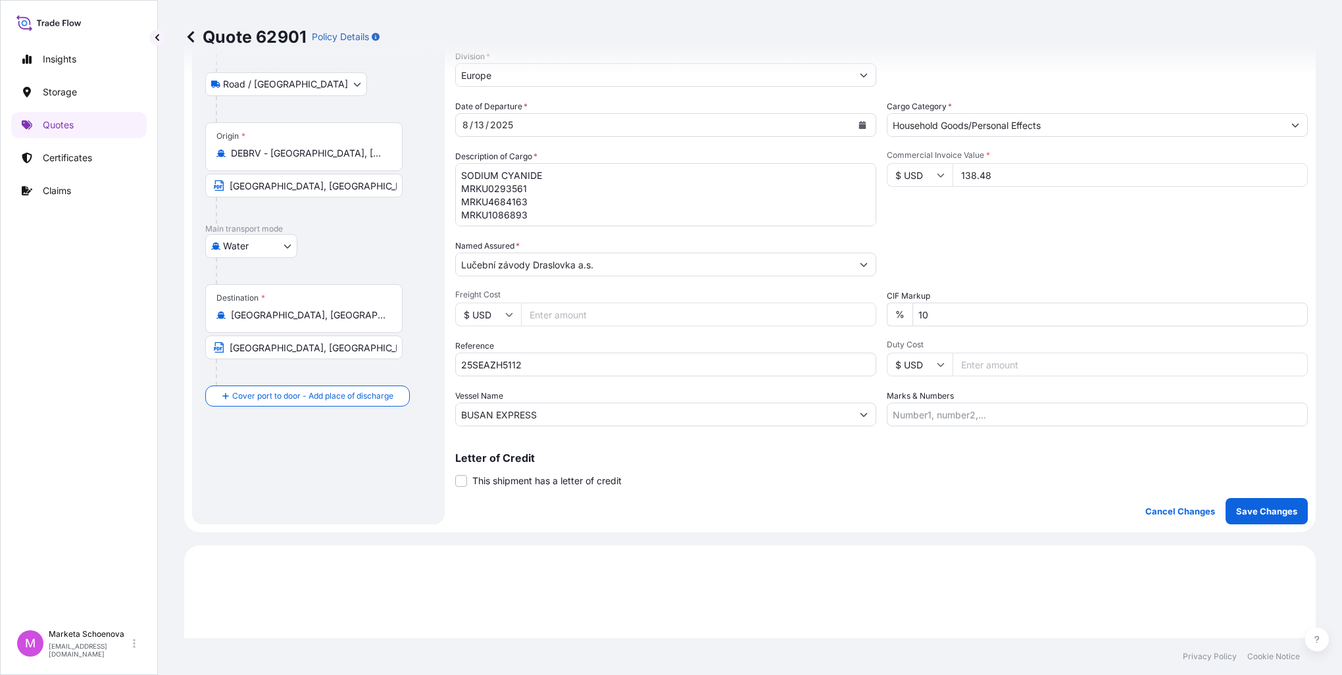
drag, startPoint x: 999, startPoint y: 177, endPoint x: 902, endPoint y: 159, distance: 99.0
click at [902, 159] on div "Commercial Invoice Value * $ USD 138.48" at bounding box center [1097, 188] width 421 height 76
type input "138483"
click at [1260, 509] on p "Save Changes" at bounding box center [1266, 511] width 61 height 13
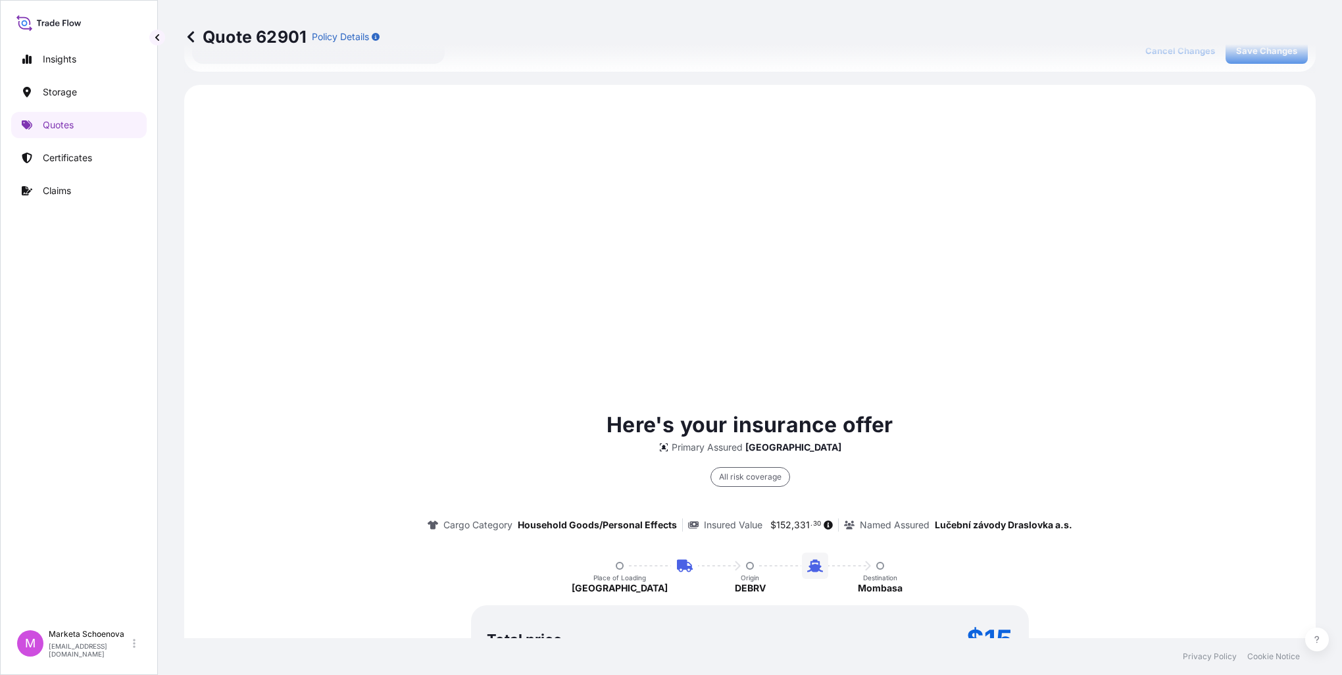
scroll to position [631, 0]
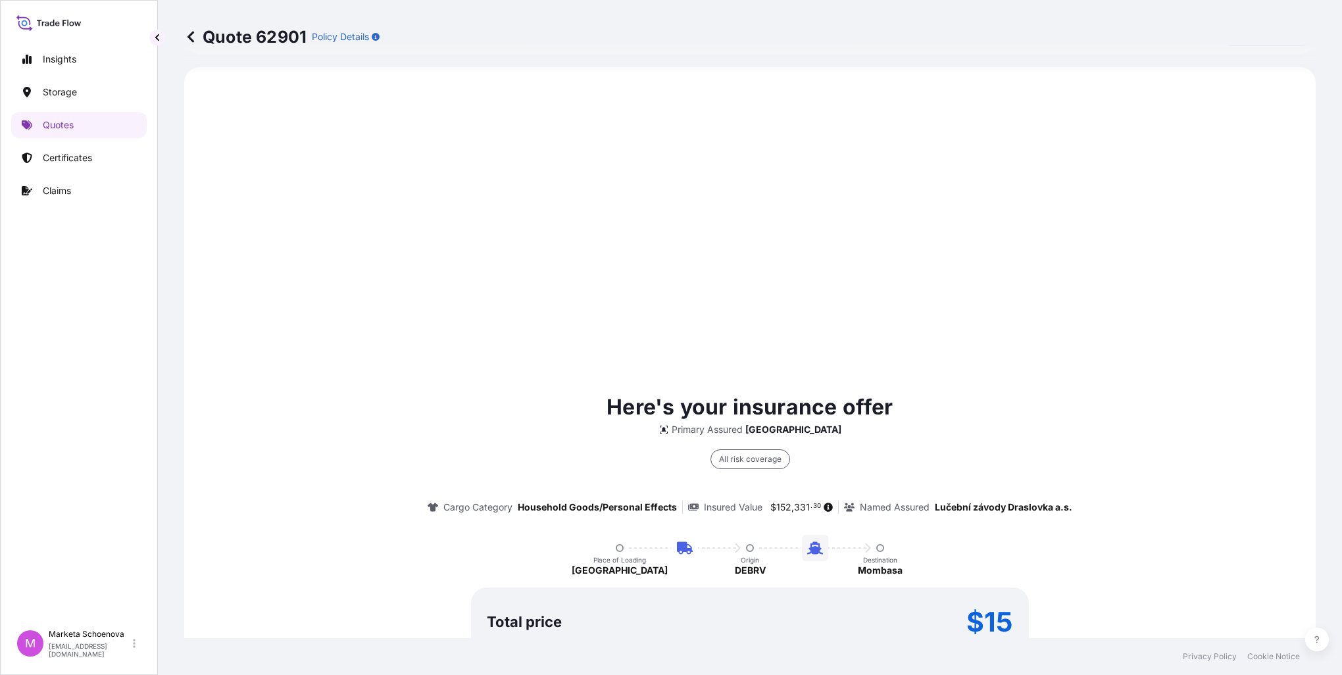
select select "Road / [GEOGRAPHIC_DATA]"
select select "Water"
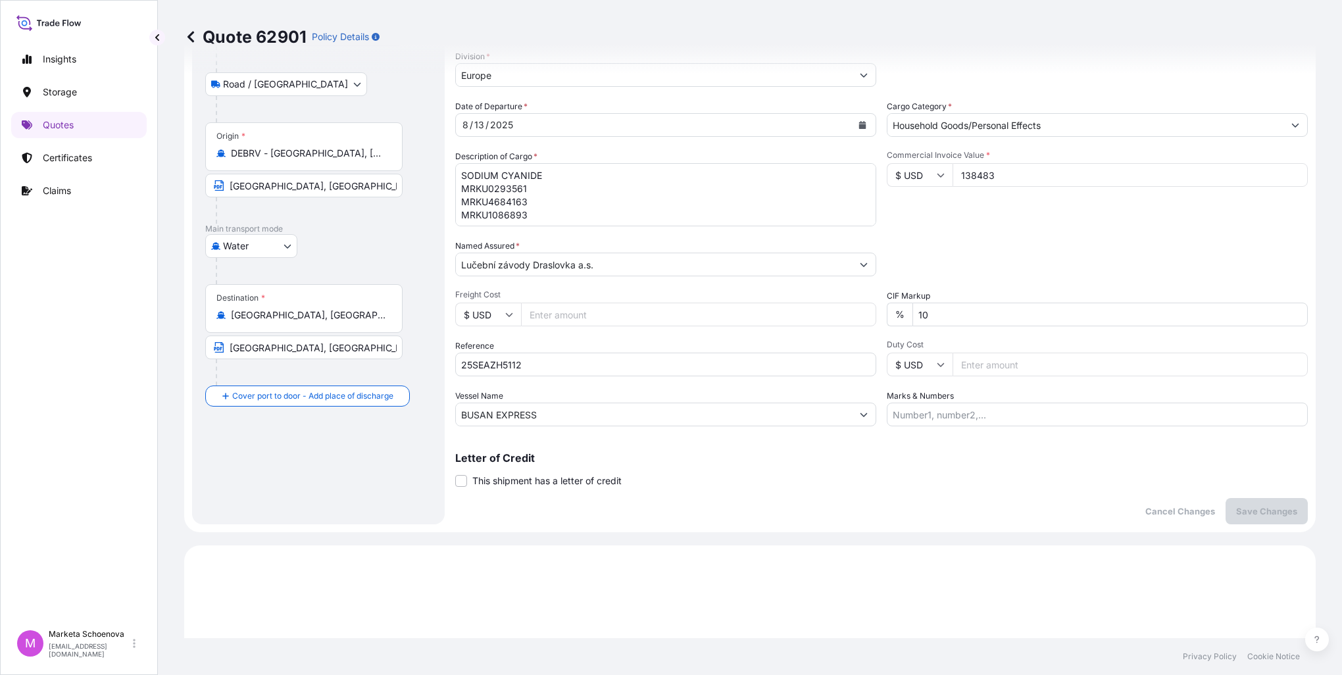
scroll to position [0, 0]
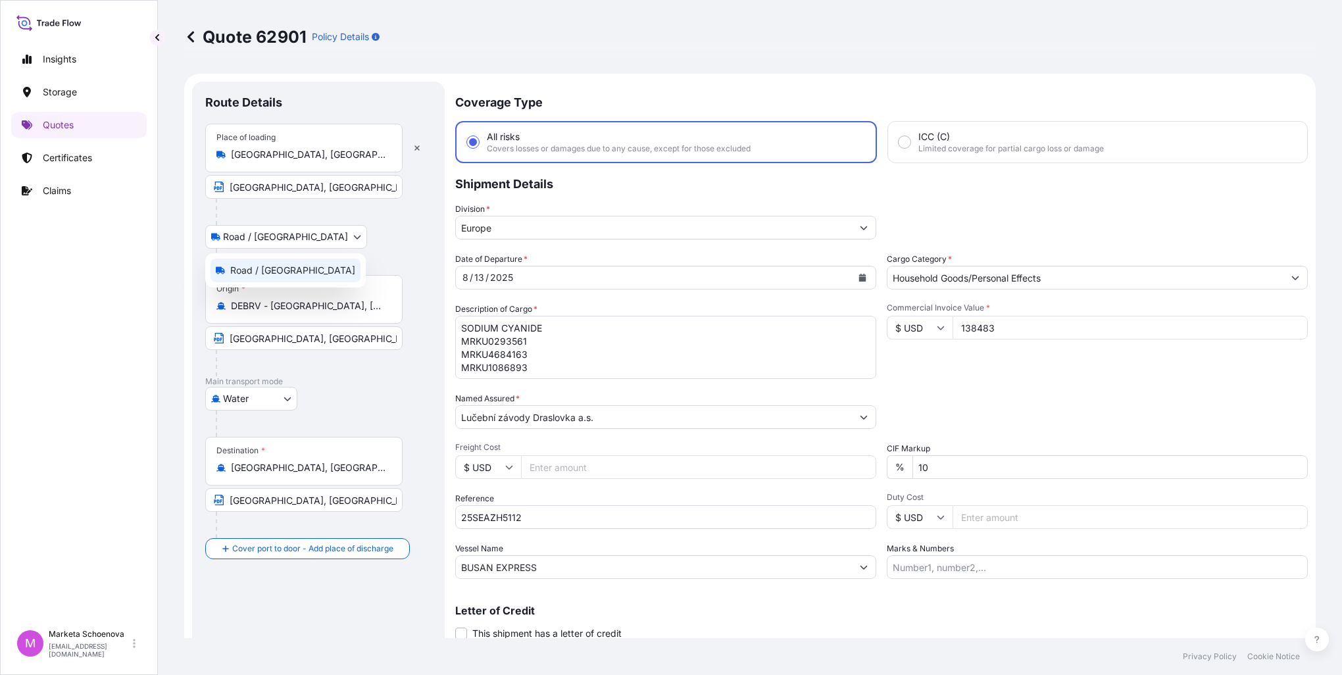
click at [274, 238] on body "Insights Storage Quotes Certificates Claims M Marketa Schoenova [EMAIL_ADDRESS]…" at bounding box center [671, 337] width 1342 height 675
click at [932, 332] on input "$ USD" at bounding box center [920, 328] width 66 height 24
click at [911, 422] on div "$ USD" at bounding box center [914, 418] width 55 height 25
click at [1053, 382] on div "Date of Departure * [DATE] Cargo Category * Household Goods/Personal Effects De…" at bounding box center [881, 416] width 853 height 326
click at [605, 346] on textarea "SODIUM CYANIDE MRKU0293561 MRKU4684163 MRKU1086893" at bounding box center [665, 347] width 421 height 63
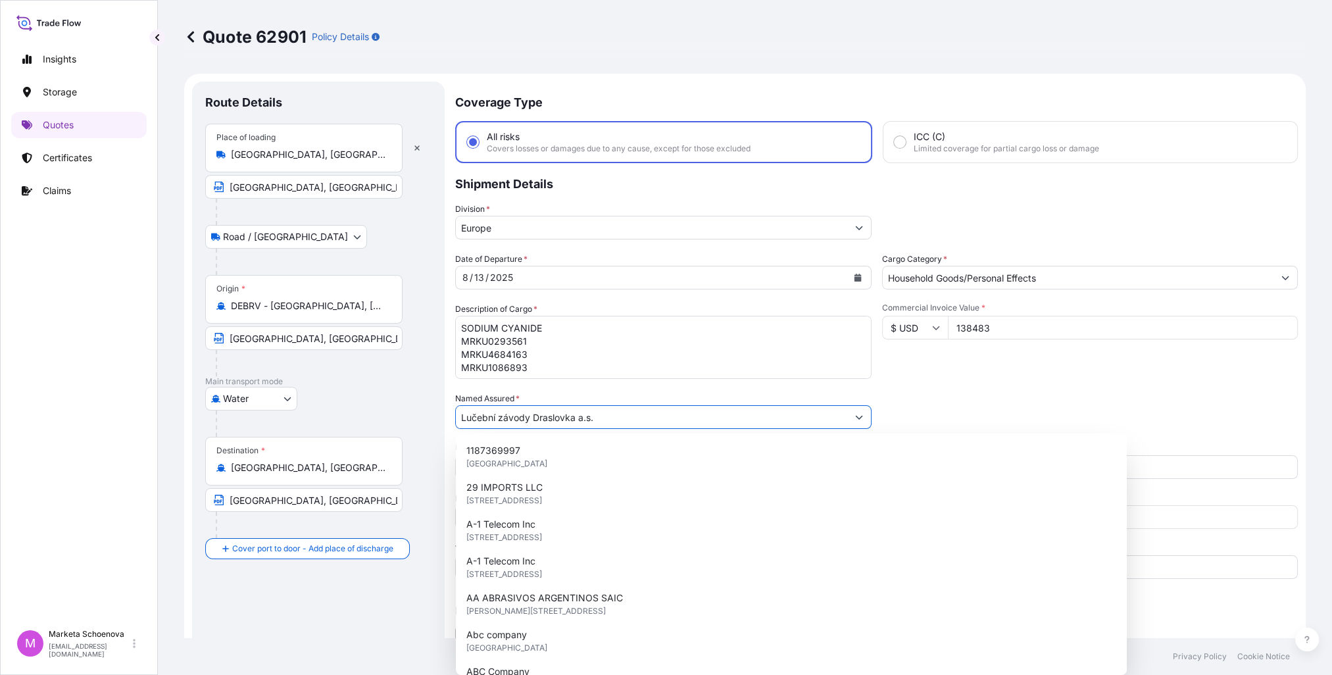
click at [642, 418] on input "Lučební závody Draslovka a.s." at bounding box center [651, 417] width 391 height 24
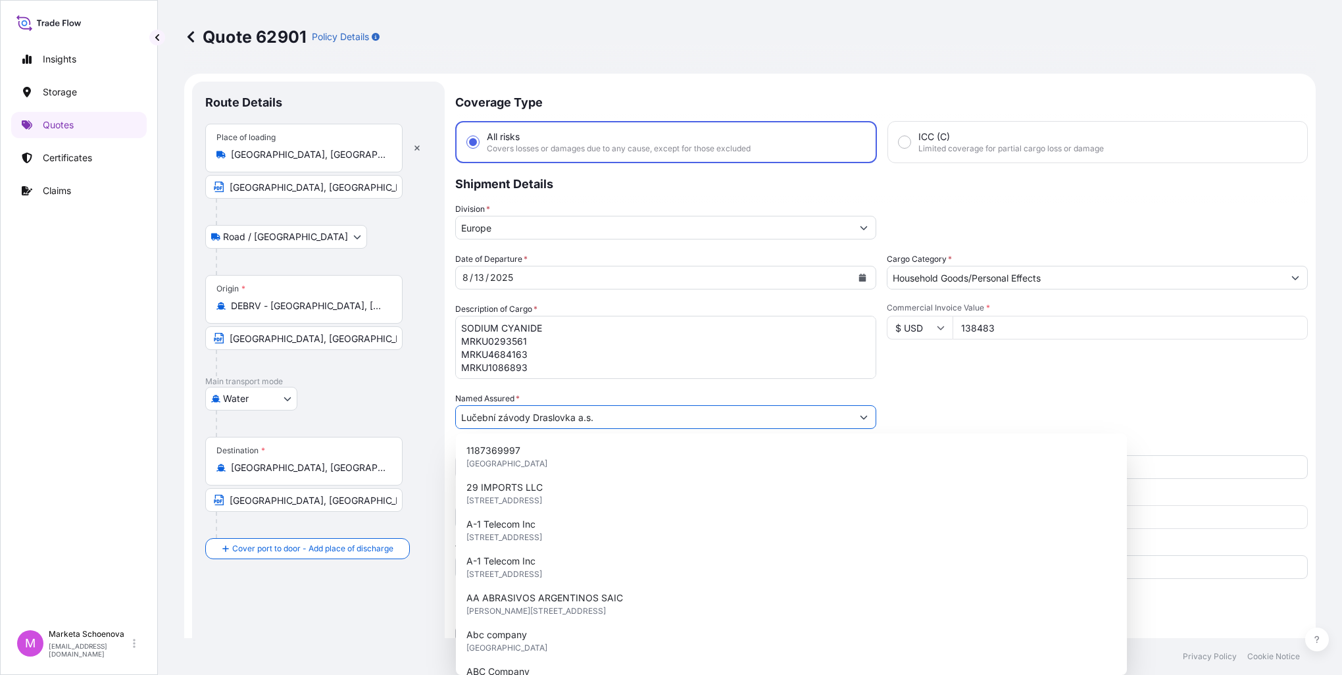
click at [282, 400] on body "15 options available. Insights Storage Quotes Certificates Claims M Marketa Sch…" at bounding box center [671, 337] width 1342 height 675
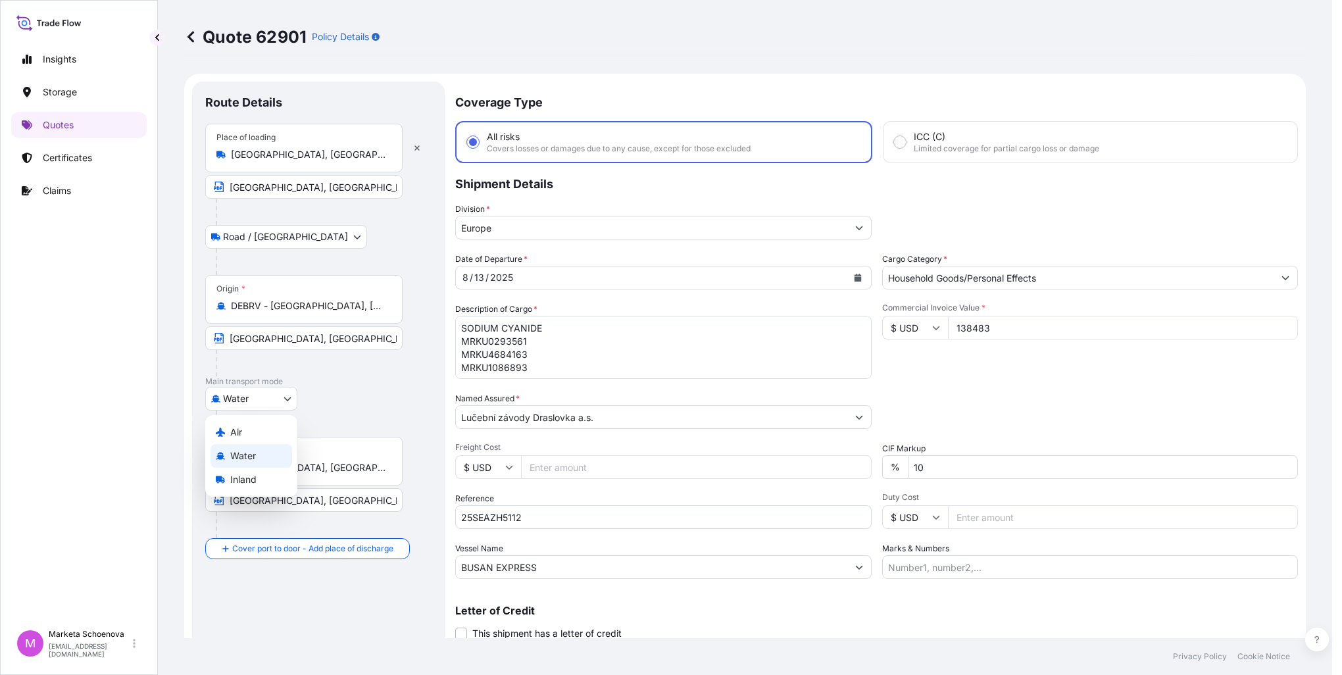
click at [265, 452] on div "Water" at bounding box center [252, 456] width 82 height 24
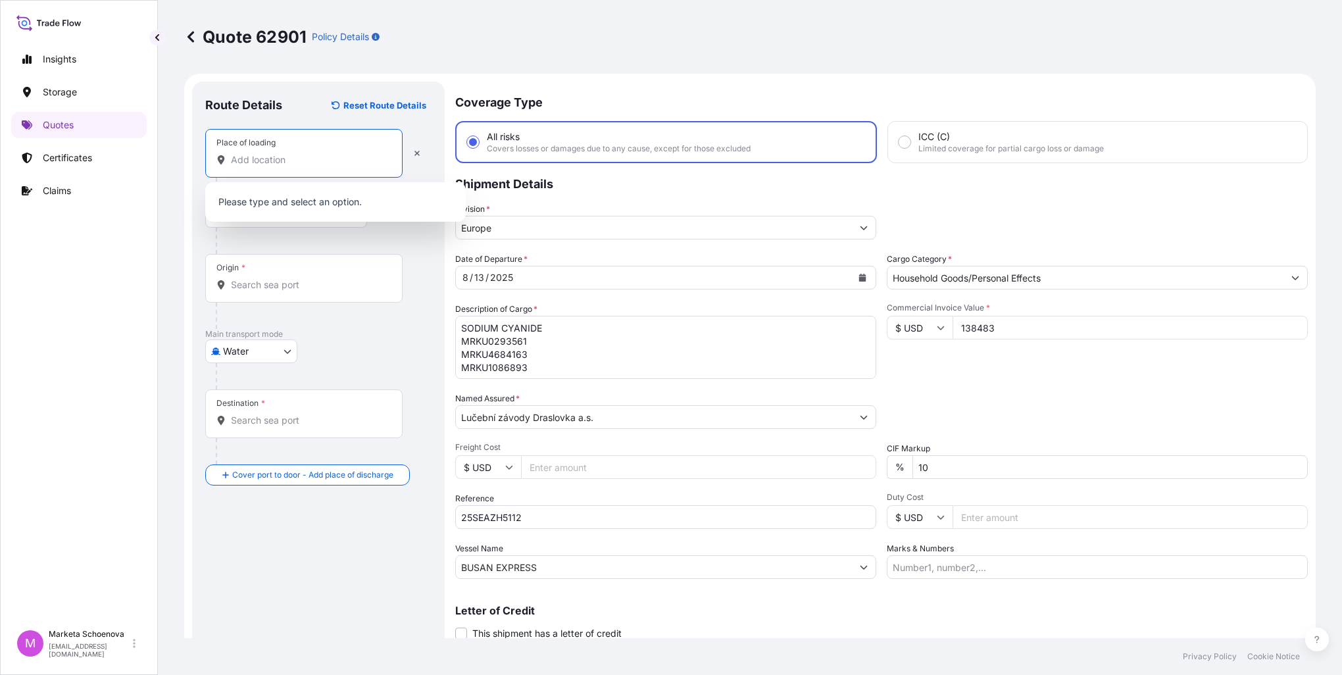
click at [308, 164] on input "Place of loading" at bounding box center [308, 159] width 155 height 13
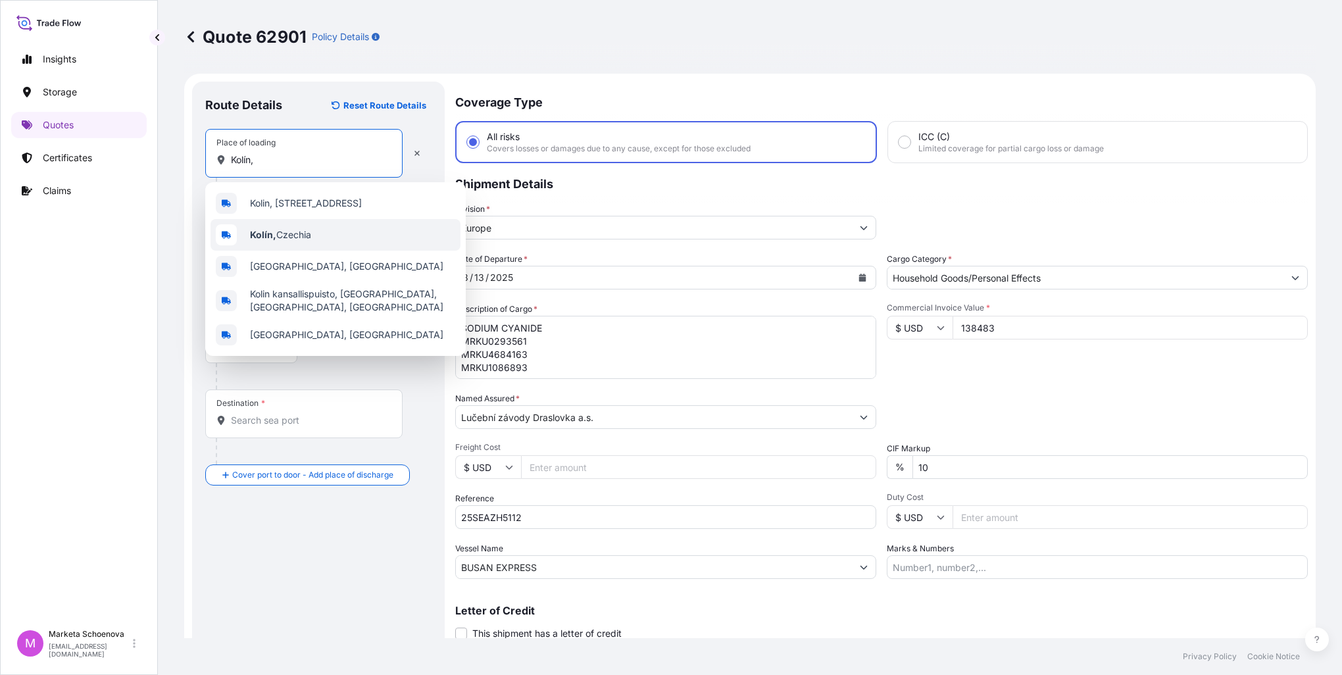
click at [274, 228] on span "[GEOGRAPHIC_DATA], [GEOGRAPHIC_DATA]" at bounding box center [280, 234] width 61 height 13
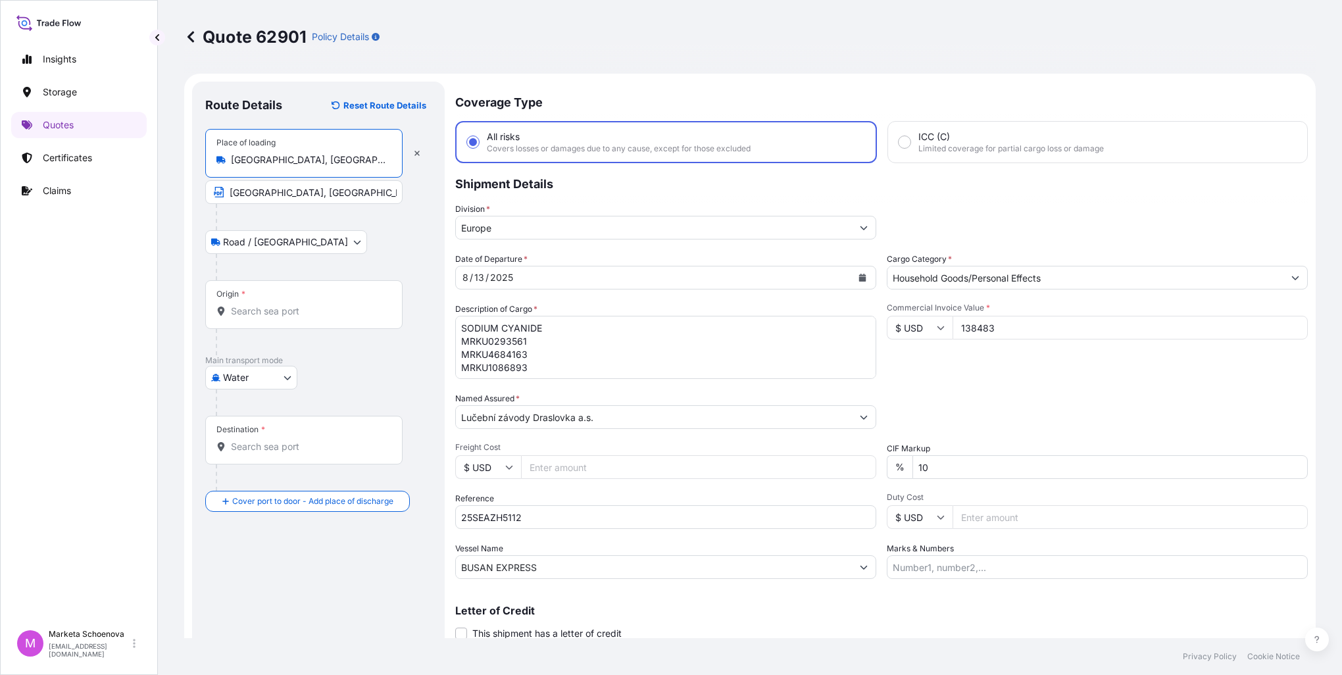
type input "[GEOGRAPHIC_DATA], [GEOGRAPHIC_DATA]"
click at [257, 311] on input "Origin *" at bounding box center [308, 311] width 155 height 13
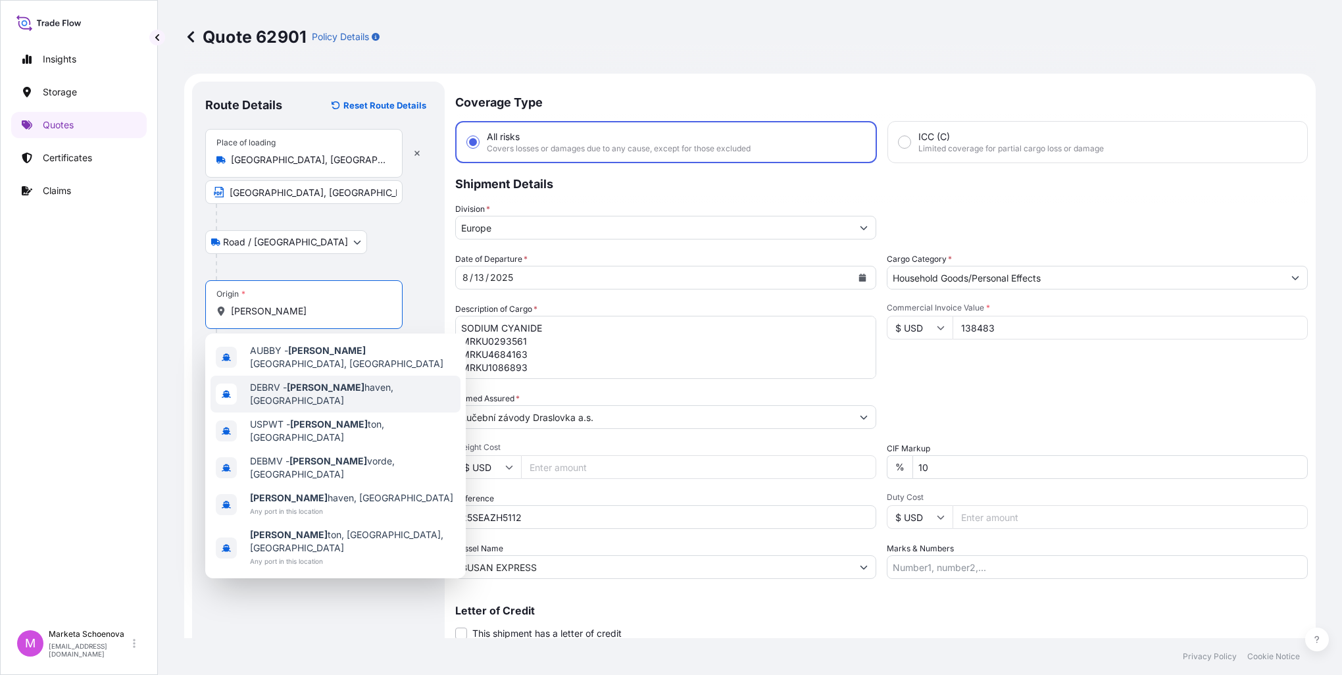
click at [345, 384] on span "DEBRV - [PERSON_NAME][GEOGRAPHIC_DATA], [GEOGRAPHIC_DATA]" at bounding box center [352, 394] width 205 height 26
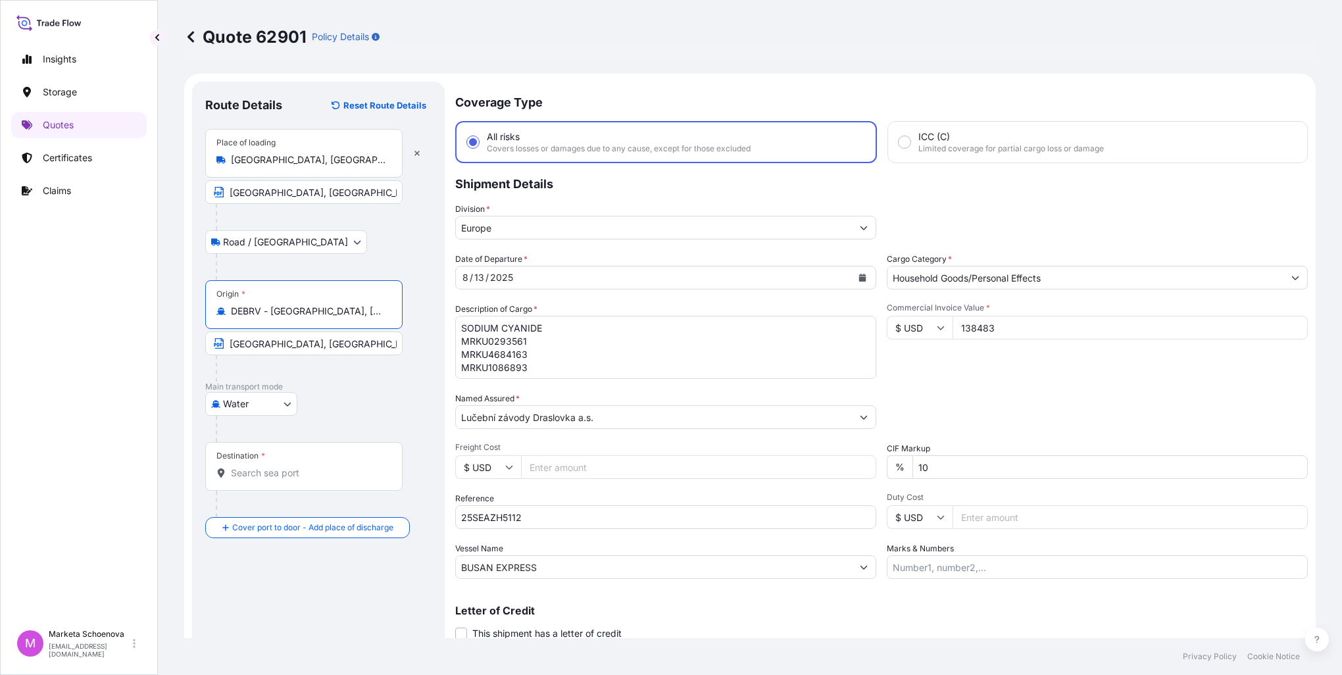
type input "DEBRV - [GEOGRAPHIC_DATA], [GEOGRAPHIC_DATA]"
click at [288, 473] on input "Destination *" at bounding box center [308, 472] width 155 height 13
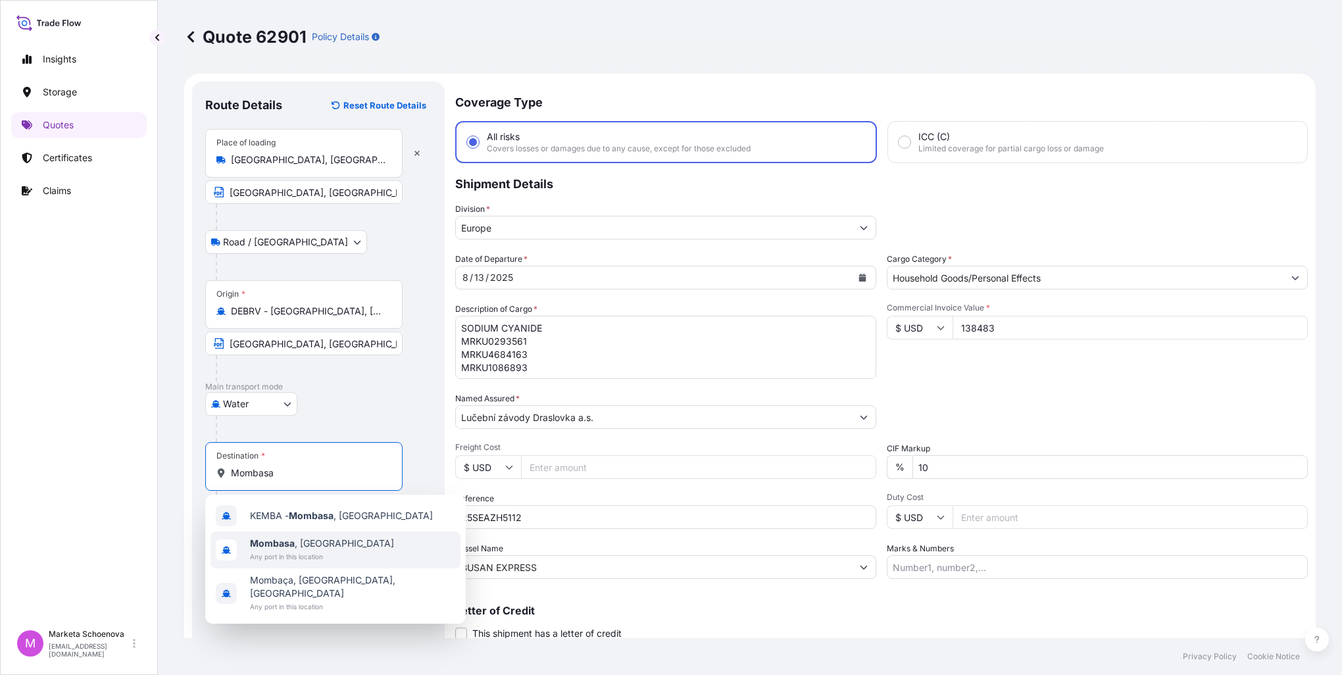
click at [295, 545] on span "[GEOGRAPHIC_DATA] , [GEOGRAPHIC_DATA]" at bounding box center [322, 543] width 144 height 13
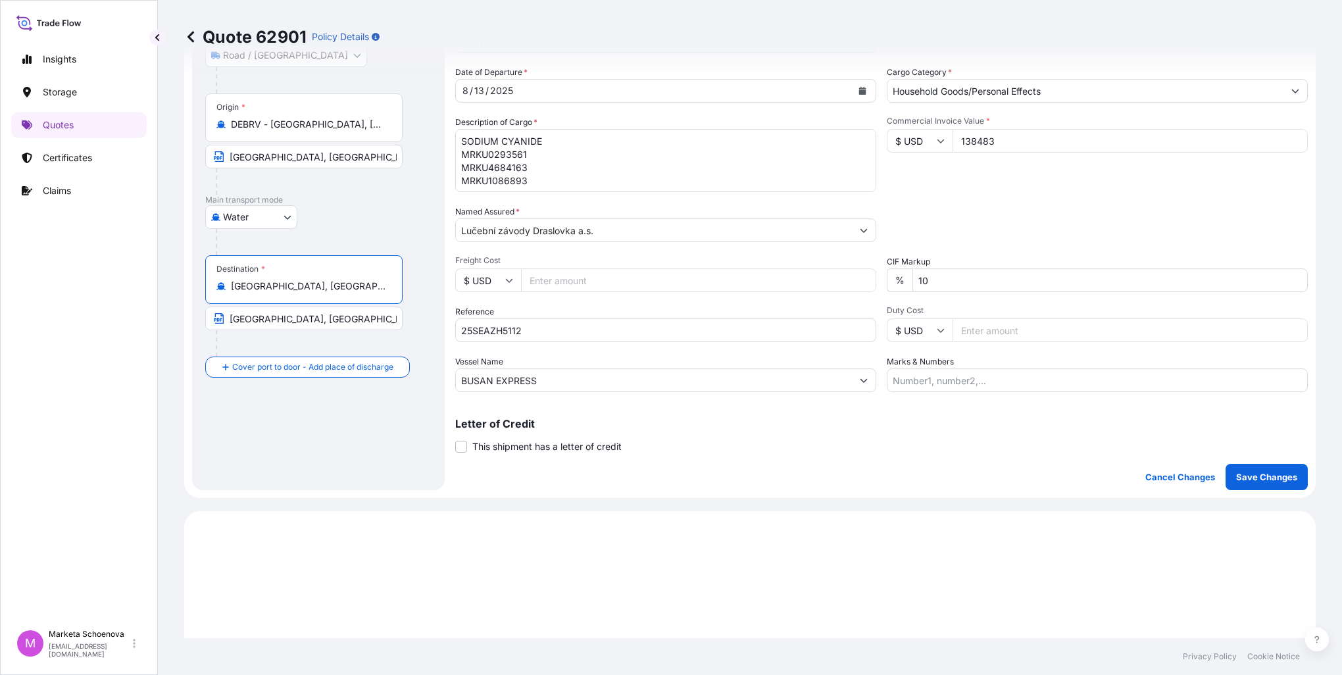
scroll to position [263, 0]
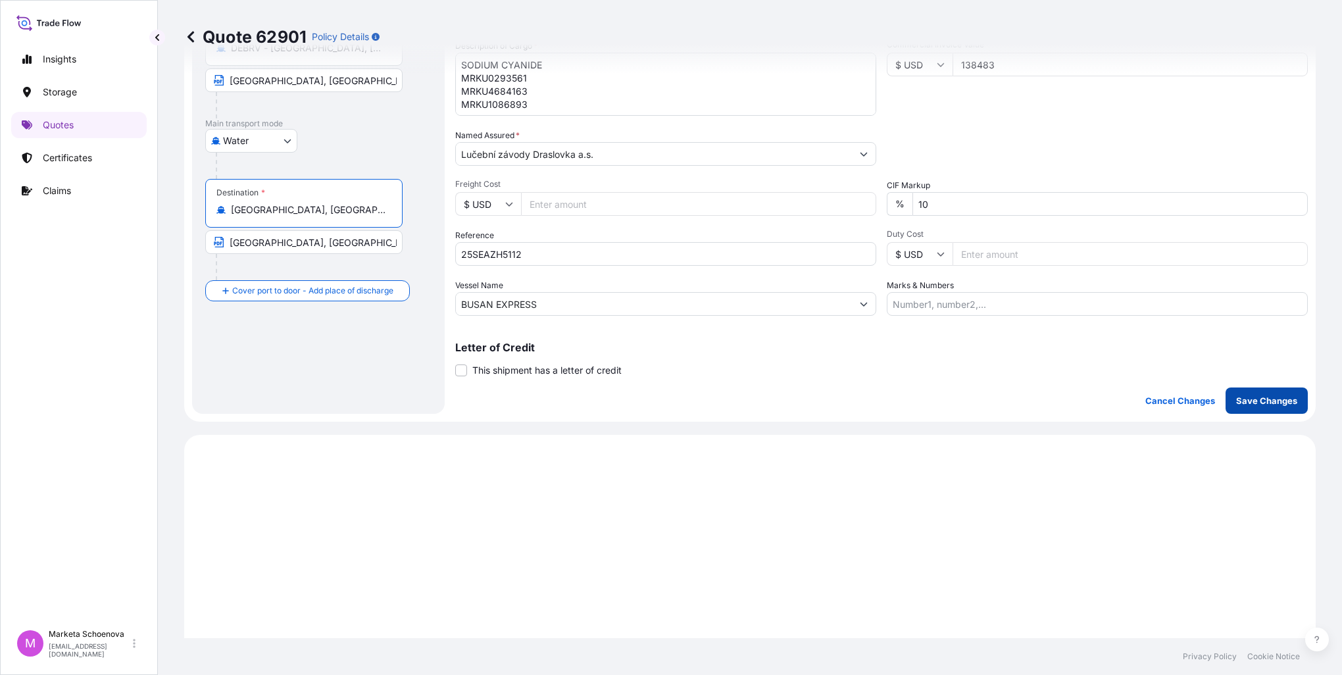
type input "[GEOGRAPHIC_DATA], [GEOGRAPHIC_DATA]"
click at [1246, 407] on button "Save Changes" at bounding box center [1267, 401] width 82 height 26
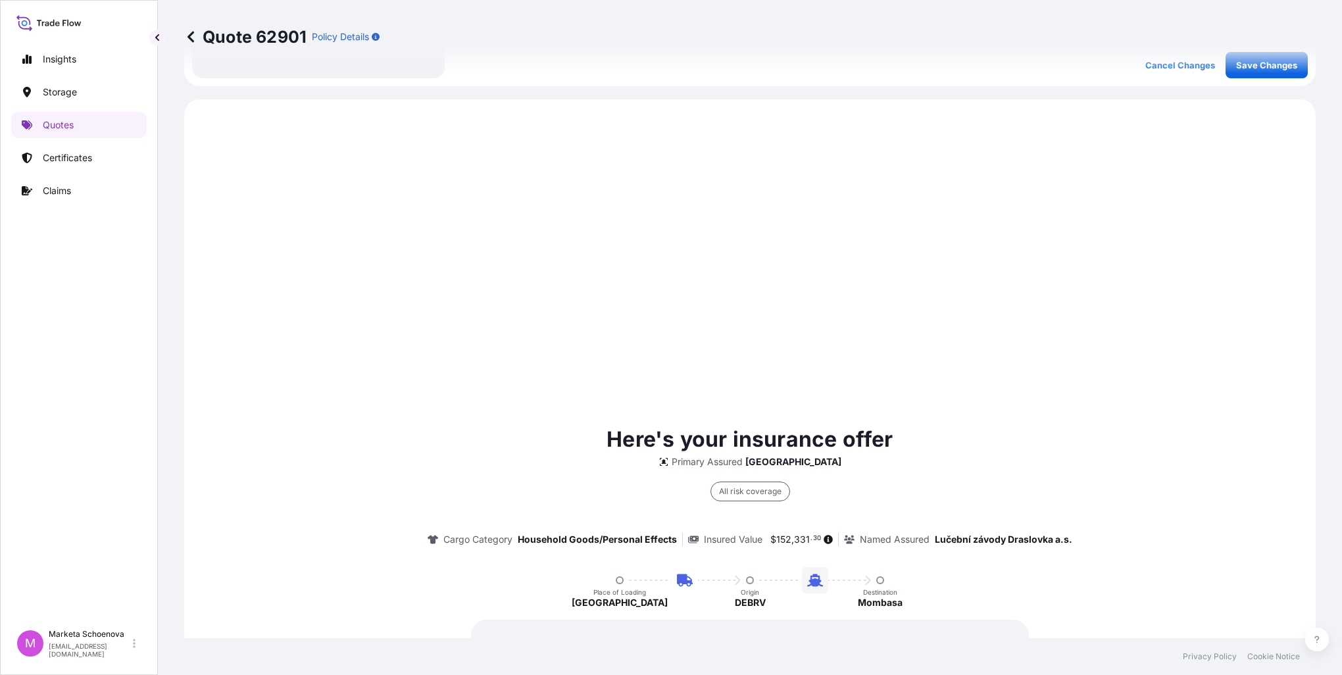
scroll to position [631, 0]
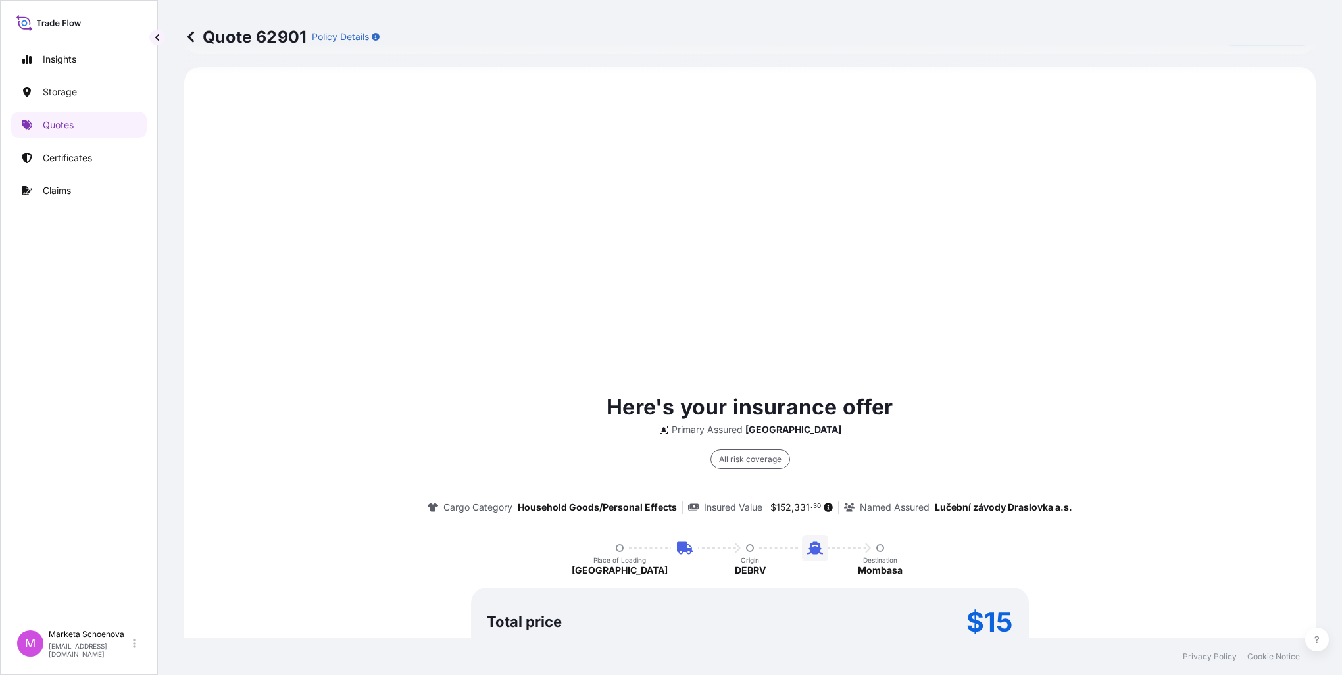
select select "Road / [GEOGRAPHIC_DATA]"
select select "Water"
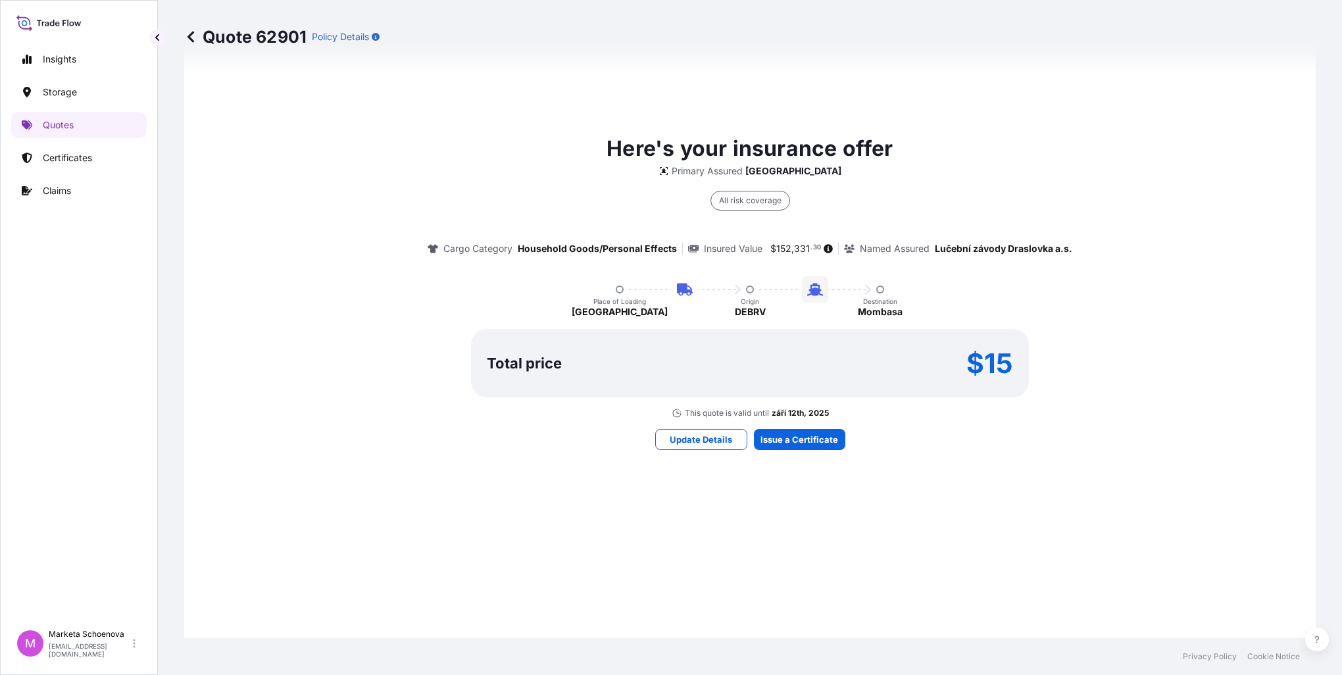
scroll to position [828, 0]
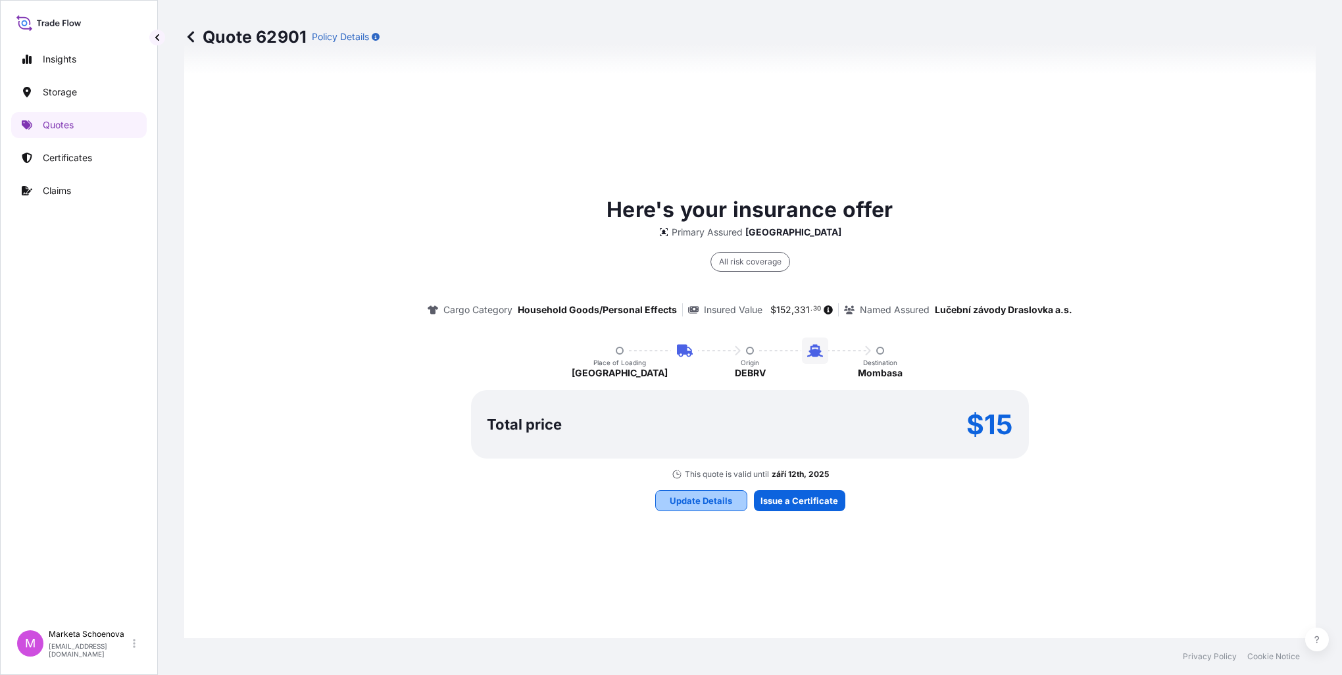
click at [665, 499] on button "Update Details" at bounding box center [701, 500] width 92 height 21
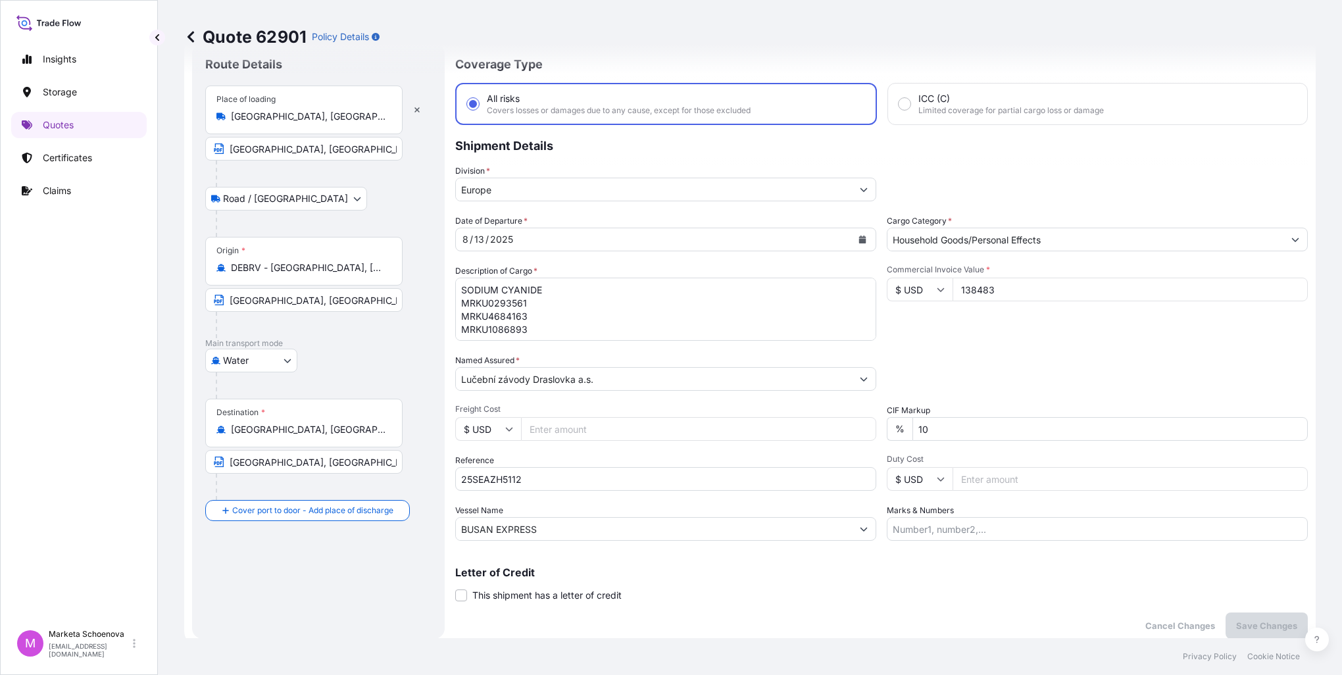
scroll to position [21, 0]
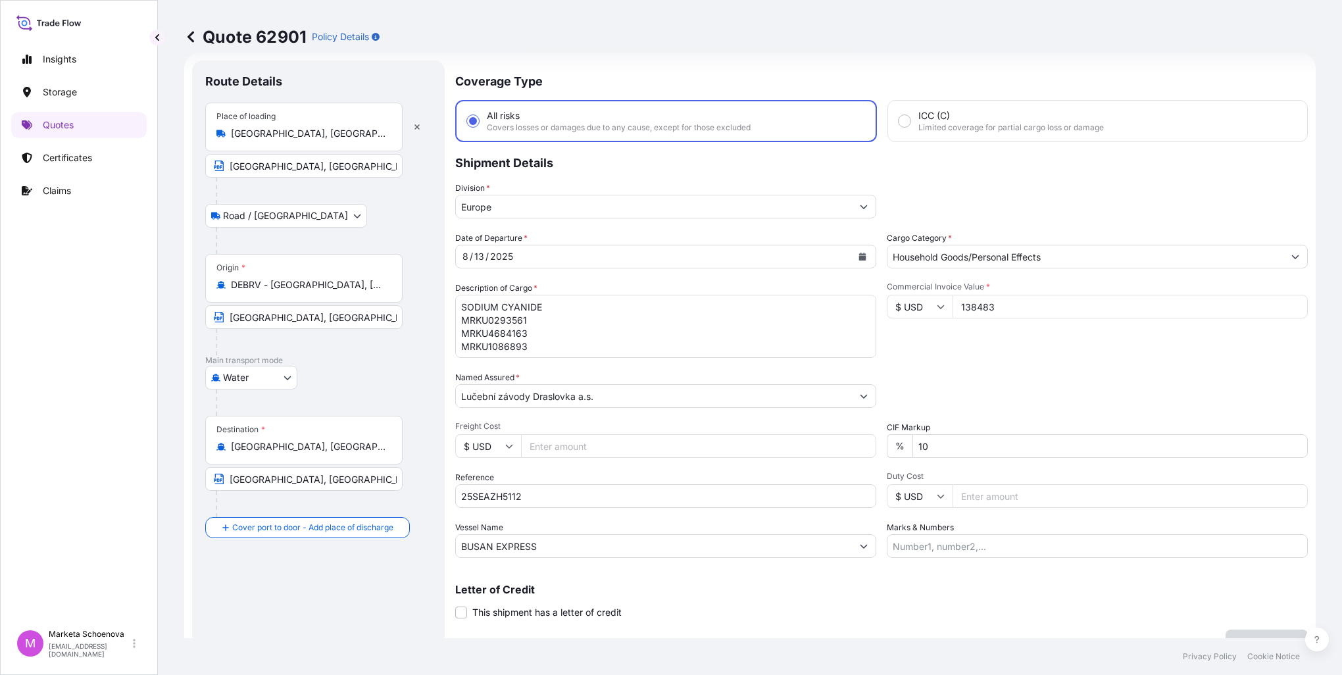
click at [1065, 304] on input "138483" at bounding box center [1130, 307] width 355 height 24
click at [975, 306] on input "138483" at bounding box center [1130, 307] width 355 height 24
click at [990, 303] on input "138483" at bounding box center [1130, 307] width 355 height 24
type input "138483.00"
click at [1101, 356] on div "Commercial Invoice Value * $ USD 138483.00" at bounding box center [1097, 320] width 421 height 76
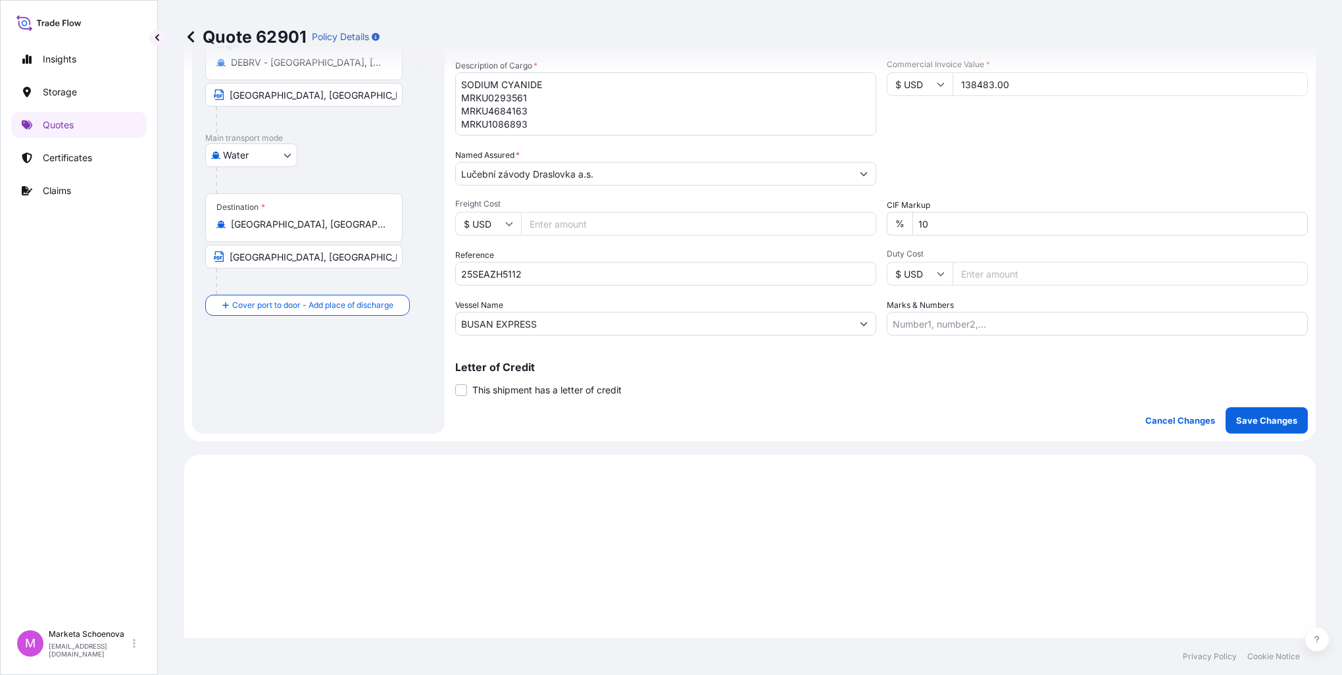
scroll to position [284, 0]
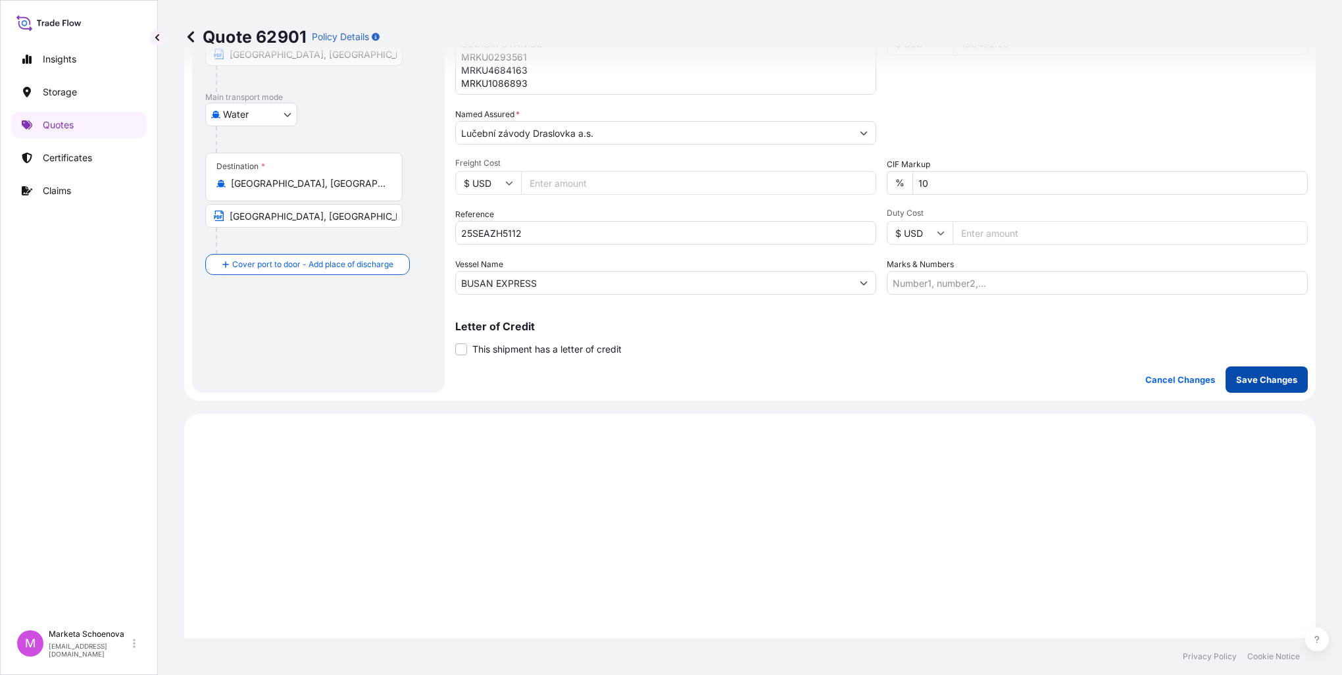
click at [1239, 376] on p "Save Changes" at bounding box center [1266, 379] width 61 height 13
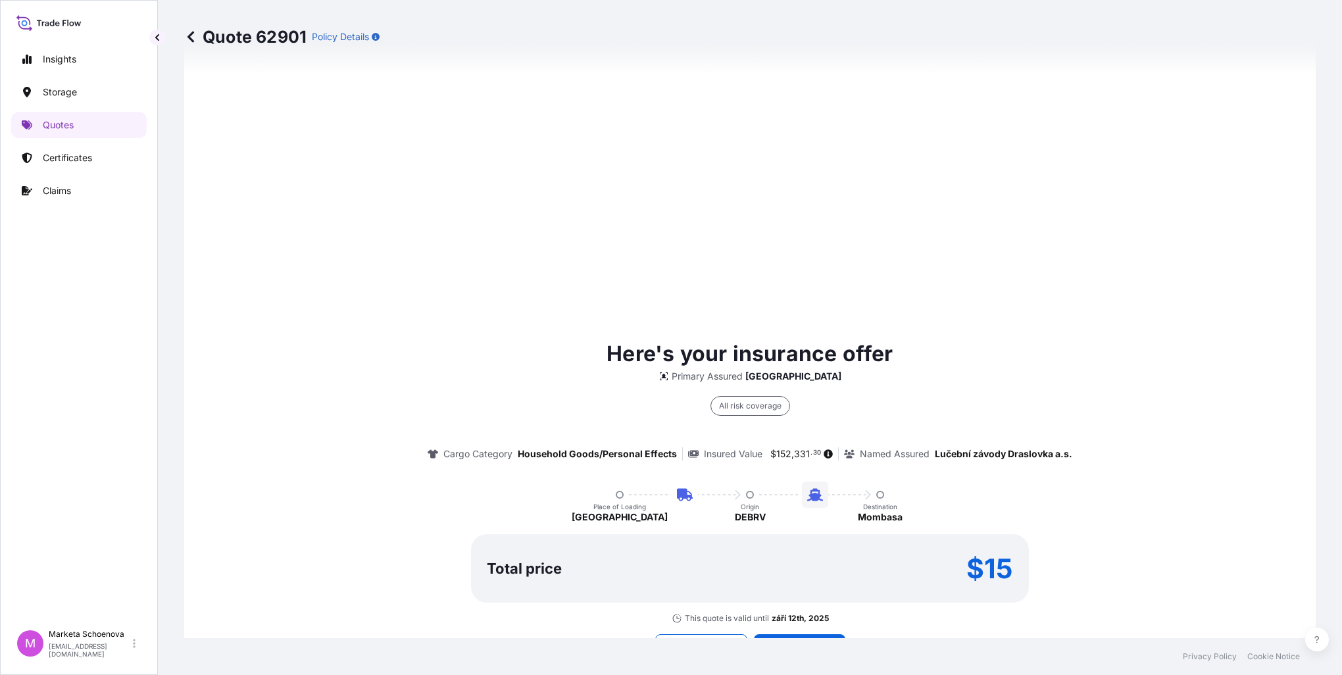
select select "Road / [GEOGRAPHIC_DATA]"
select select "Water"
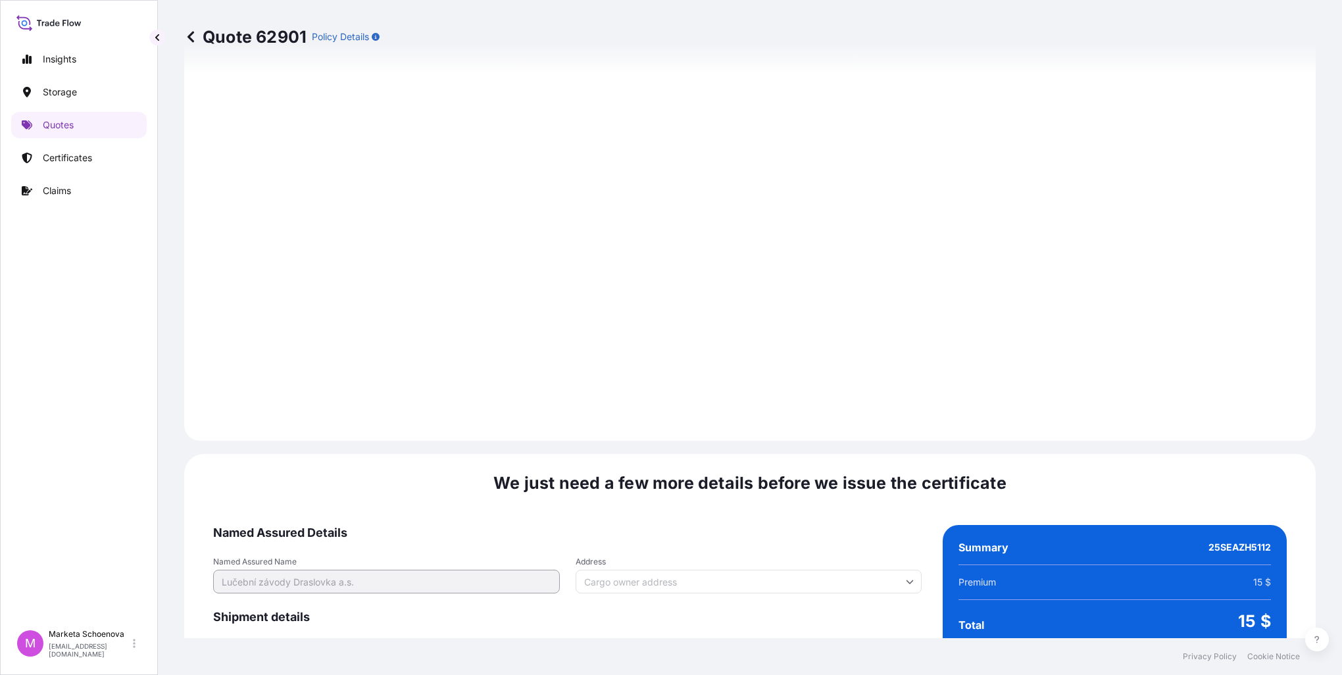
scroll to position [1814, 0]
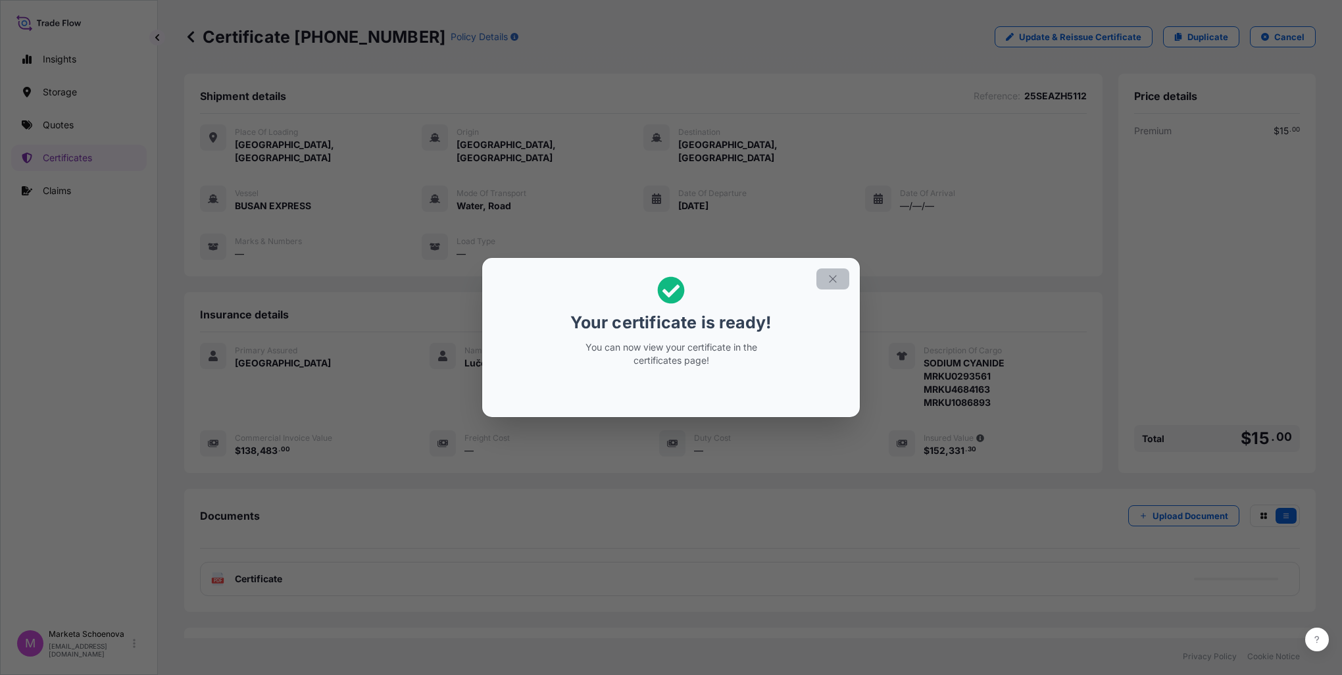
click at [837, 287] on button "button" at bounding box center [833, 278] width 33 height 21
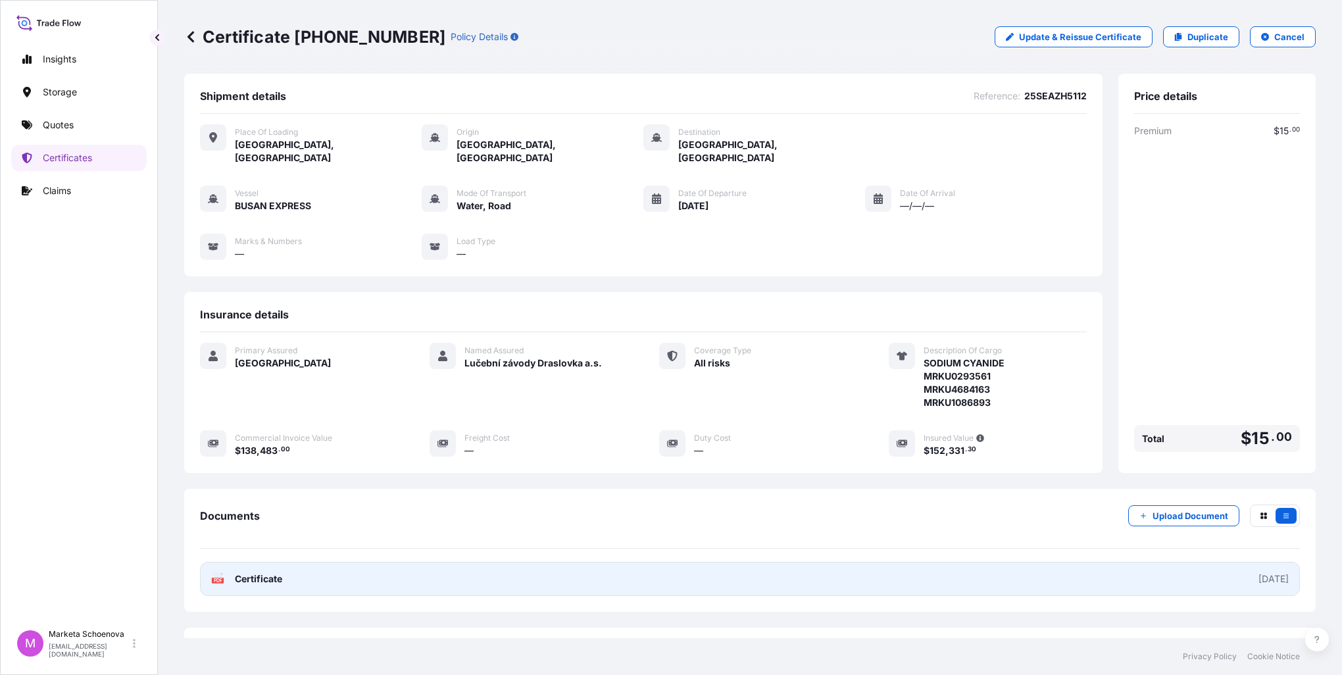
click at [263, 572] on span "Certificate" at bounding box center [258, 578] width 47 height 13
click at [261, 572] on span "Certificate" at bounding box center [258, 578] width 47 height 13
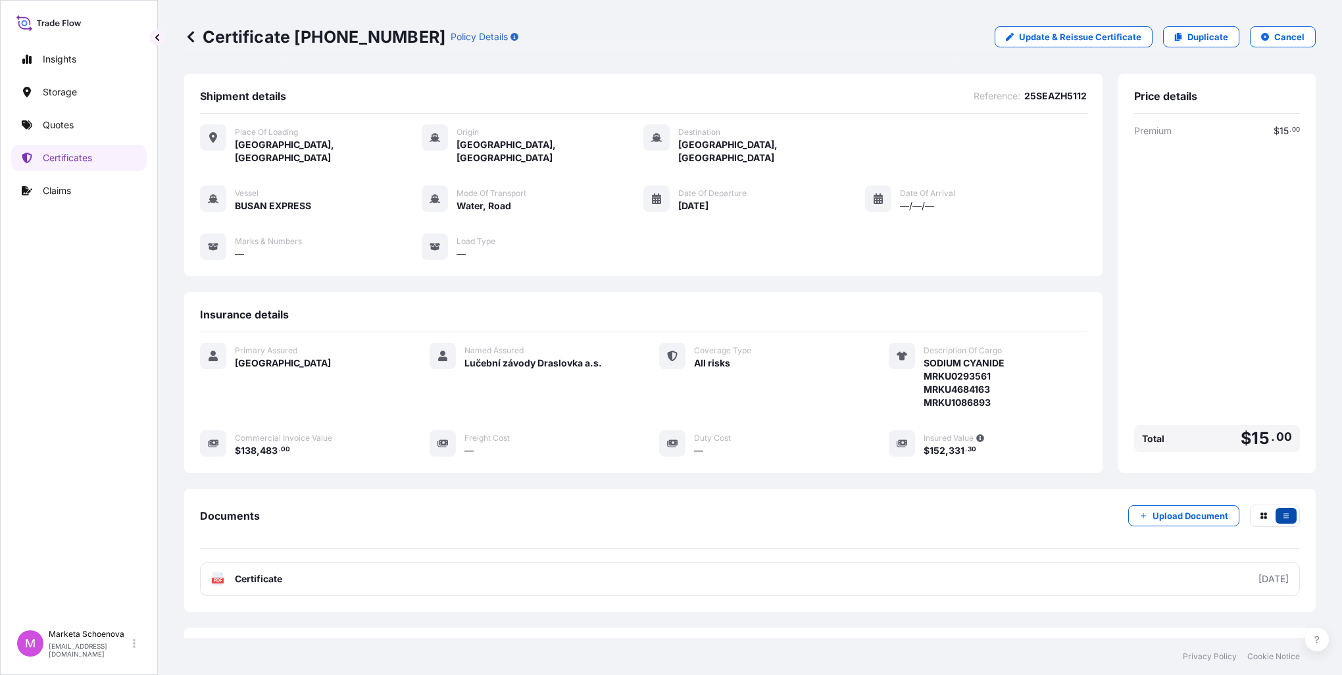
click at [1282, 512] on icon "button" at bounding box center [1286, 516] width 8 height 8
click at [1261, 513] on icon "button" at bounding box center [1264, 516] width 7 height 7
click at [1282, 512] on icon "button" at bounding box center [1286, 516] width 8 height 8
click at [1058, 41] on p "Update & Reissue Certificate" at bounding box center [1080, 36] width 122 height 13
select select "Road / [GEOGRAPHIC_DATA]"
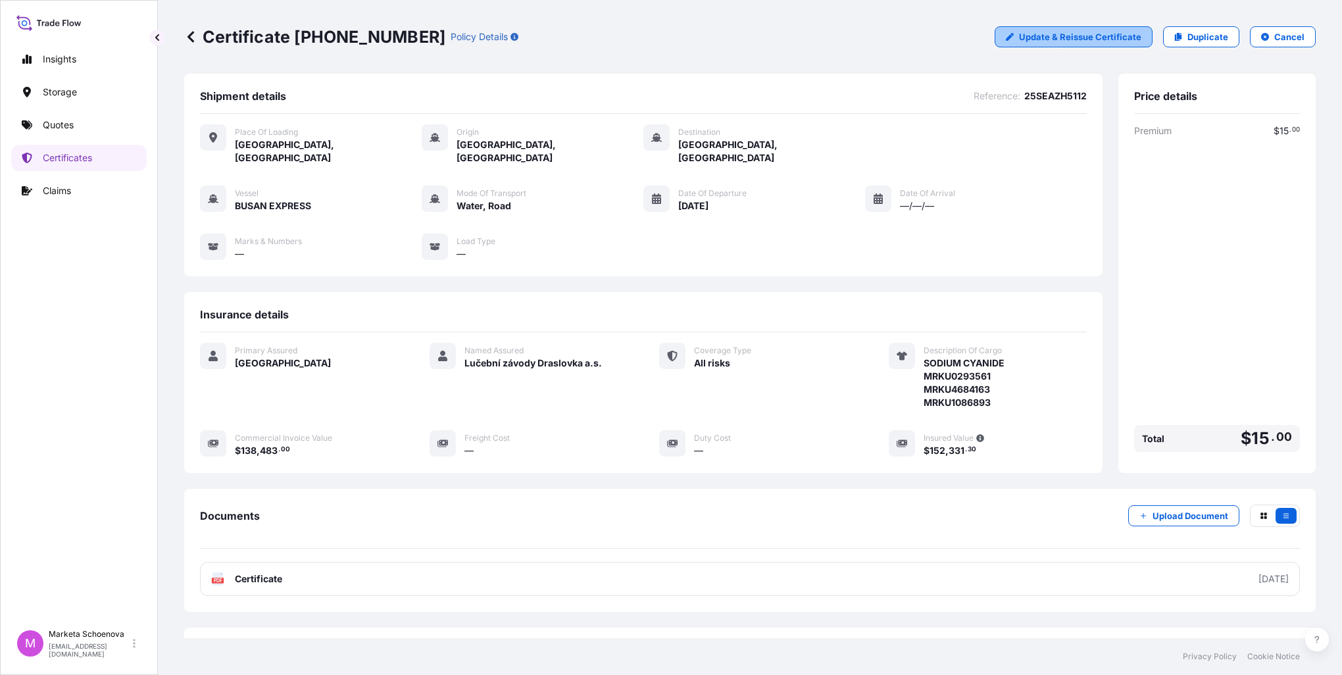
select select "Water"
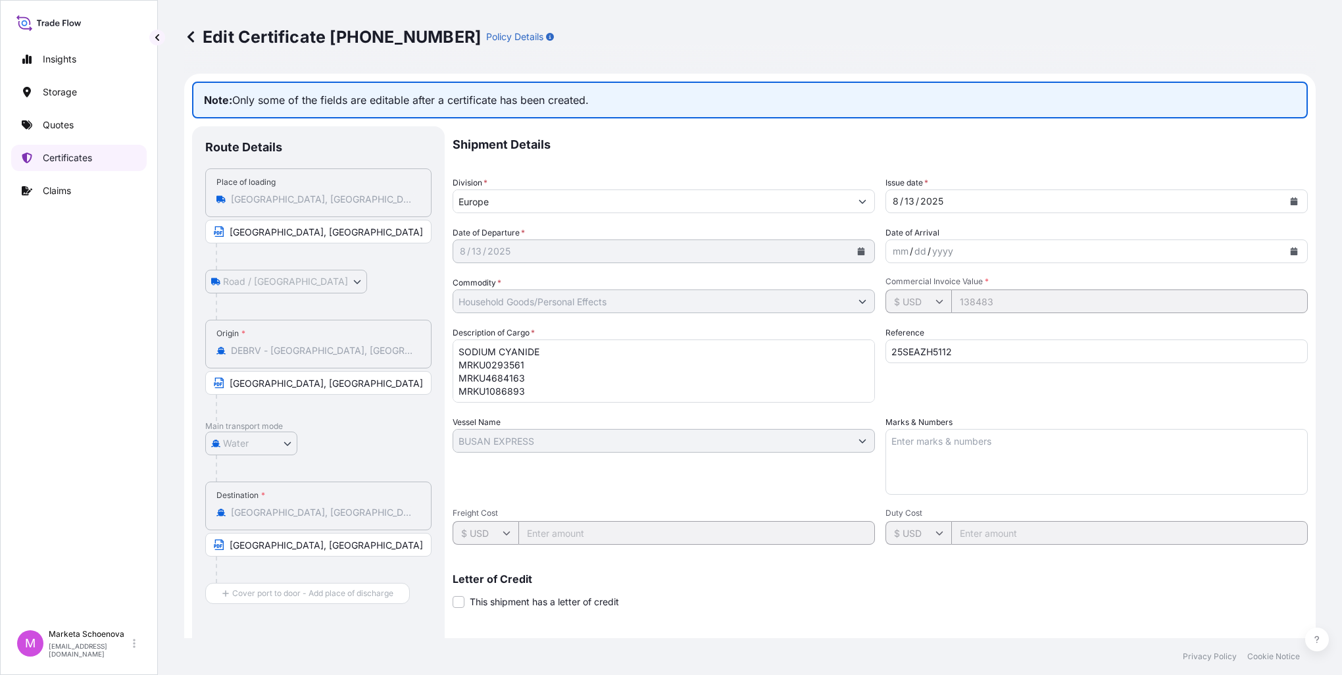
click at [88, 155] on p "Certificates" at bounding box center [67, 157] width 49 height 13
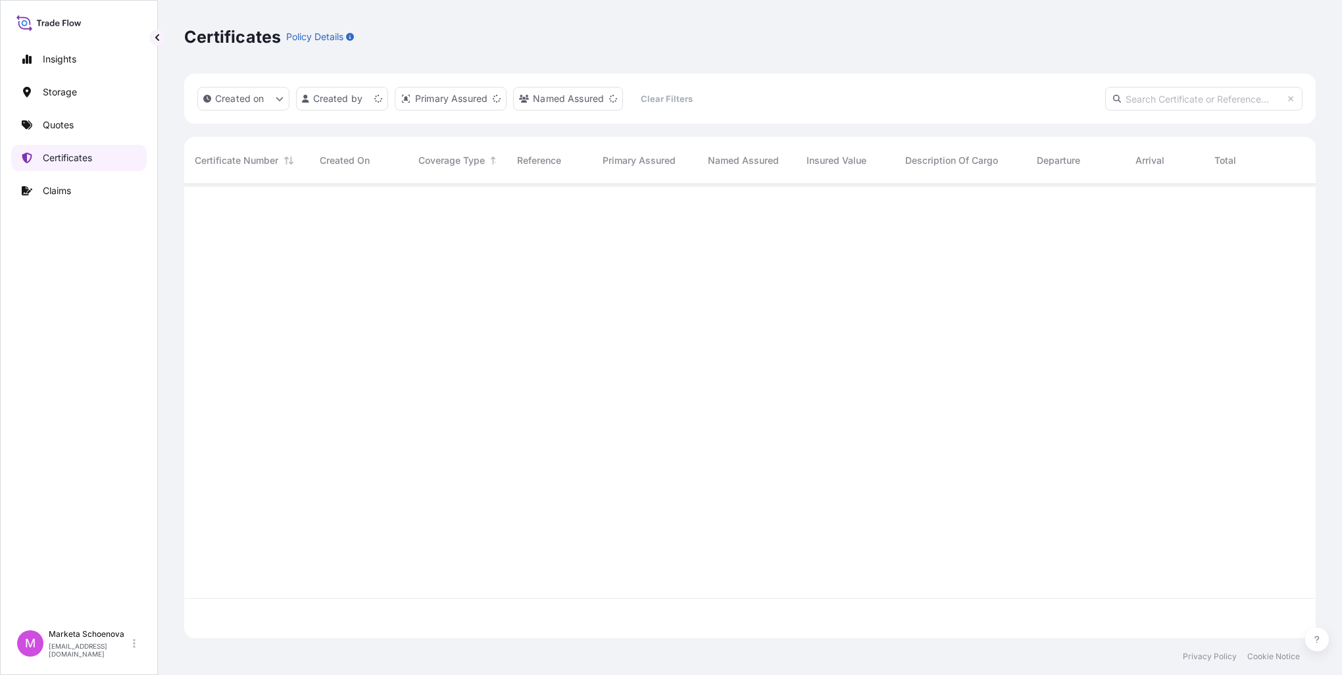
scroll to position [451, 1121]
